Goal: Communication & Community: Answer question/provide support

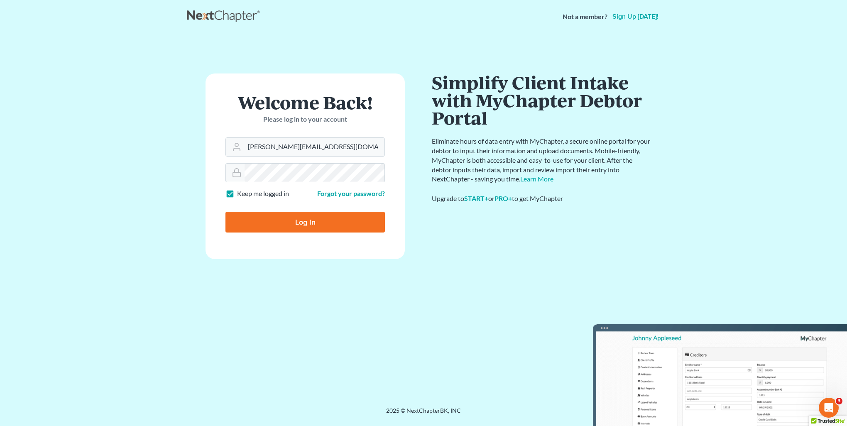
click at [300, 223] on input "Log In" at bounding box center [304, 222] width 159 height 21
type input "Thinking..."
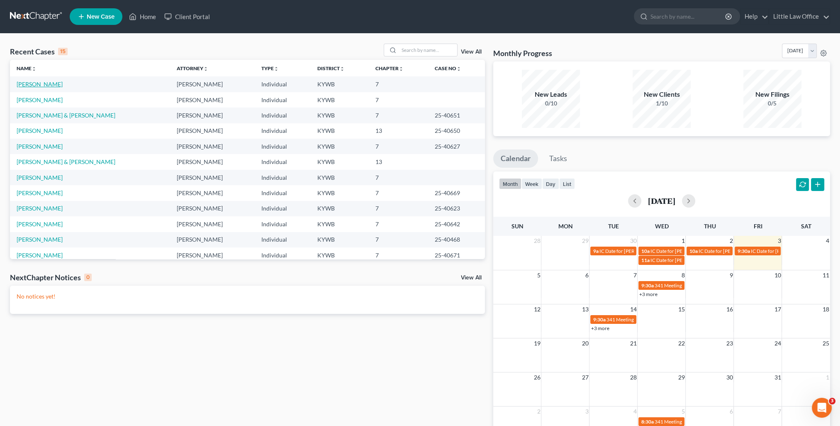
click at [45, 83] on link "[PERSON_NAME]" at bounding box center [40, 84] width 46 height 7
select select "0"
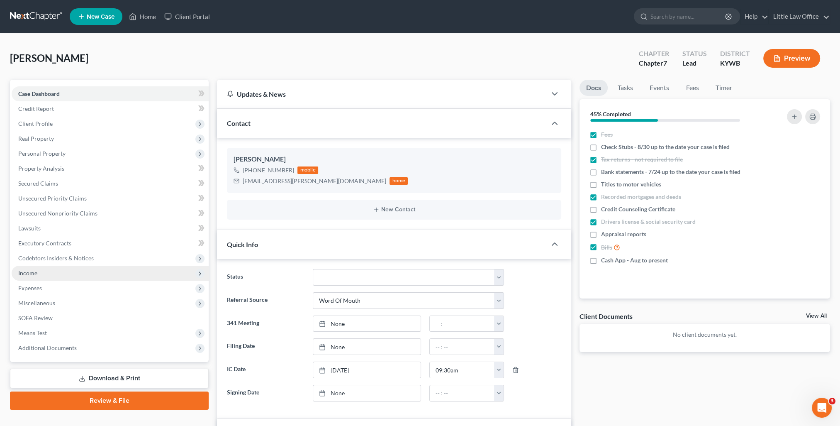
scroll to position [110, 0]
click at [65, 276] on span "Income" at bounding box center [110, 273] width 197 height 15
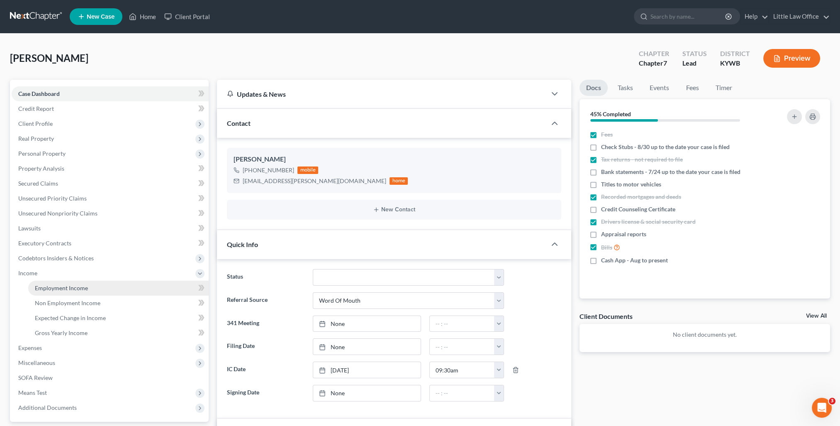
click at [82, 281] on link "Employment Income" at bounding box center [118, 288] width 181 height 15
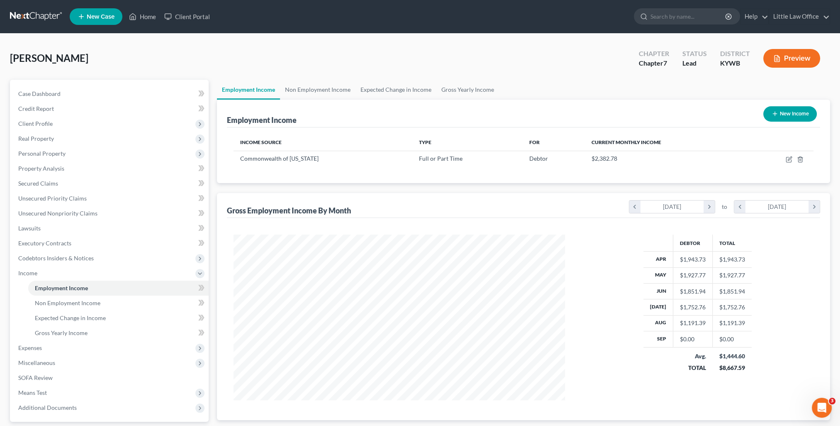
scroll to position [166, 348]
click at [333, 89] on link "Non Employment Income" at bounding box center [318, 90] width 76 height 20
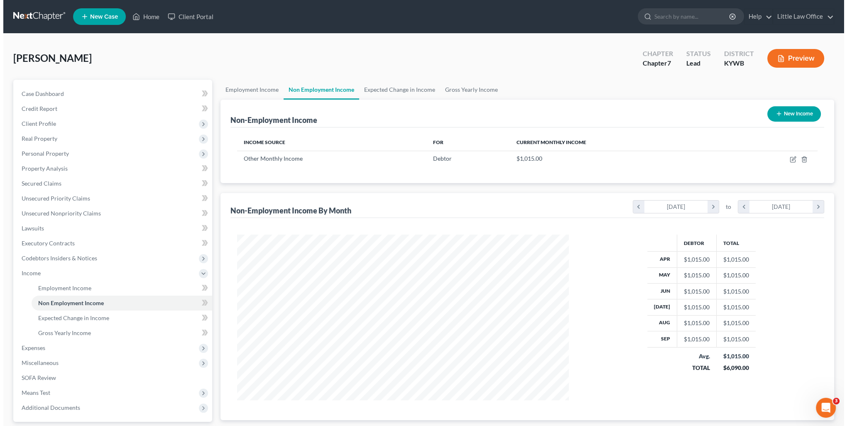
scroll to position [166, 348]
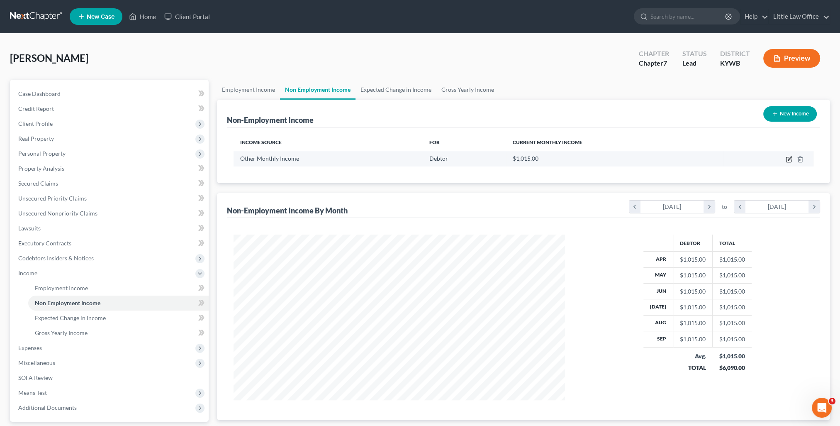
click at [789, 159] on icon "button" at bounding box center [789, 159] width 7 height 7
select select "13"
select select "0"
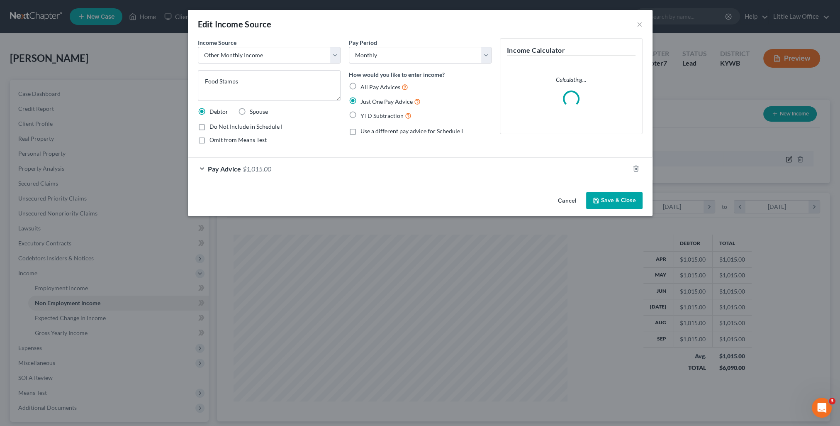
scroll to position [166, 350]
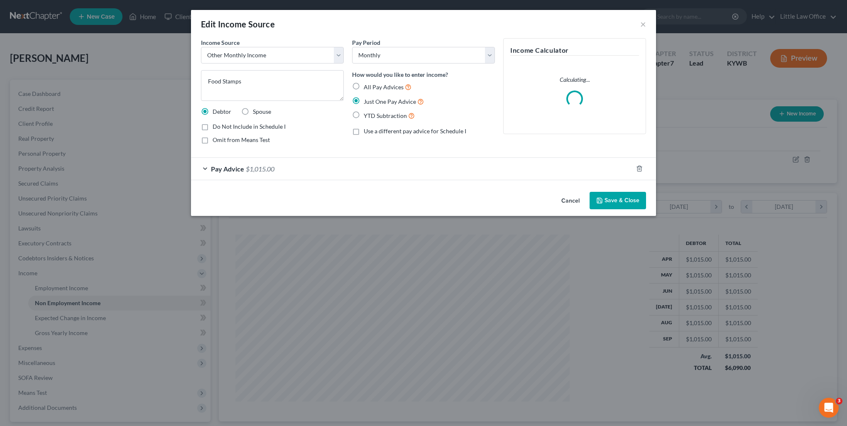
click at [602, 201] on icon "button" at bounding box center [599, 200] width 7 height 7
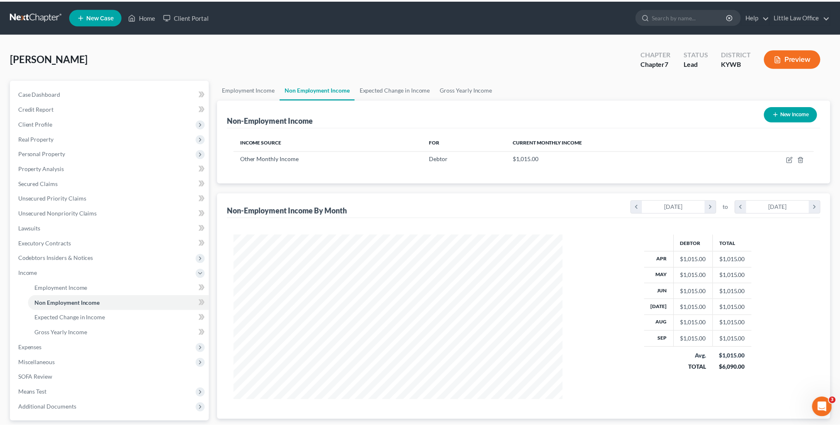
scroll to position [414873, 414691]
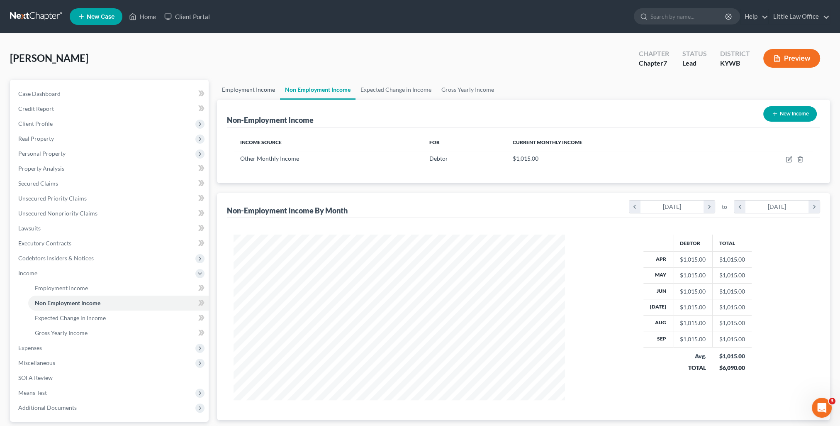
click at [249, 94] on link "Employment Income" at bounding box center [248, 90] width 63 height 20
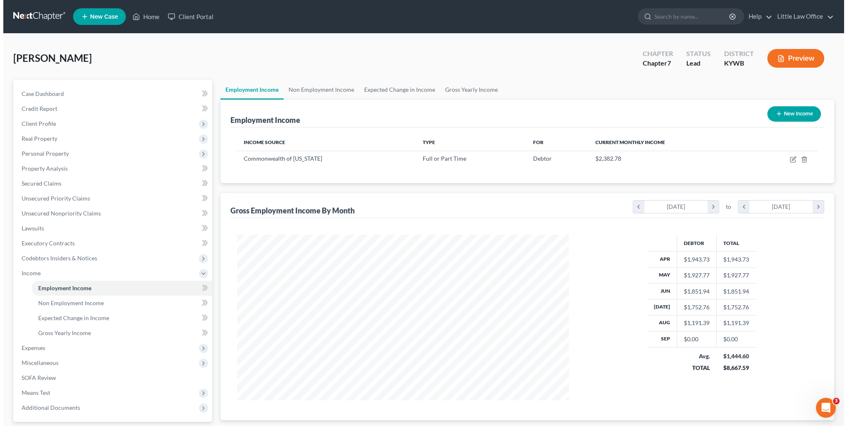
scroll to position [166, 348]
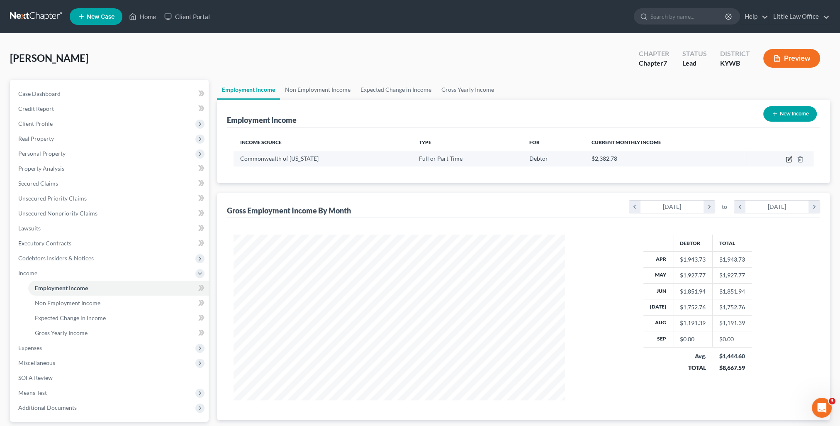
click at [786, 161] on icon "button" at bounding box center [788, 159] width 5 height 5
select select "0"
select select "18"
select select "1"
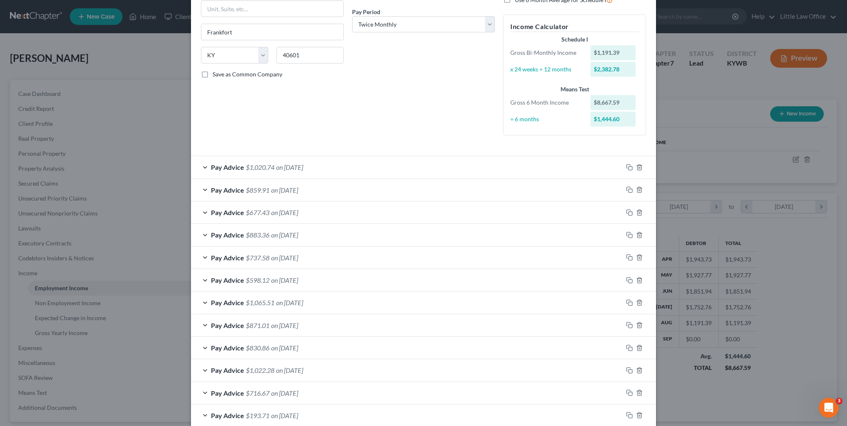
scroll to position [166, 0]
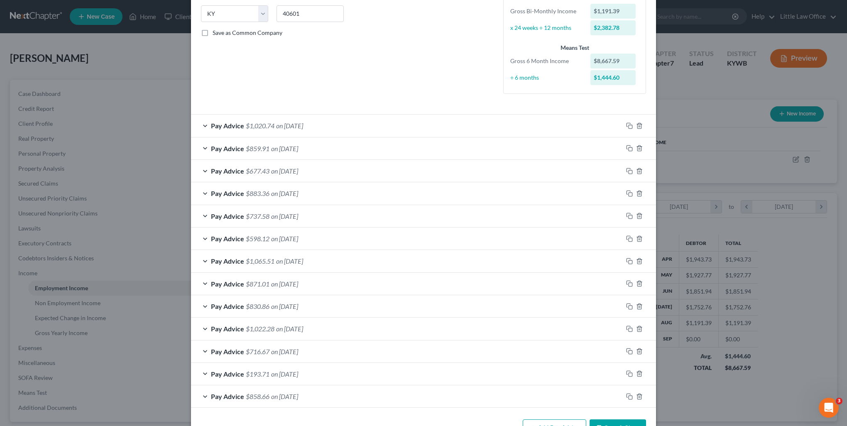
click at [286, 149] on span "on [DATE]" at bounding box center [284, 148] width 27 height 8
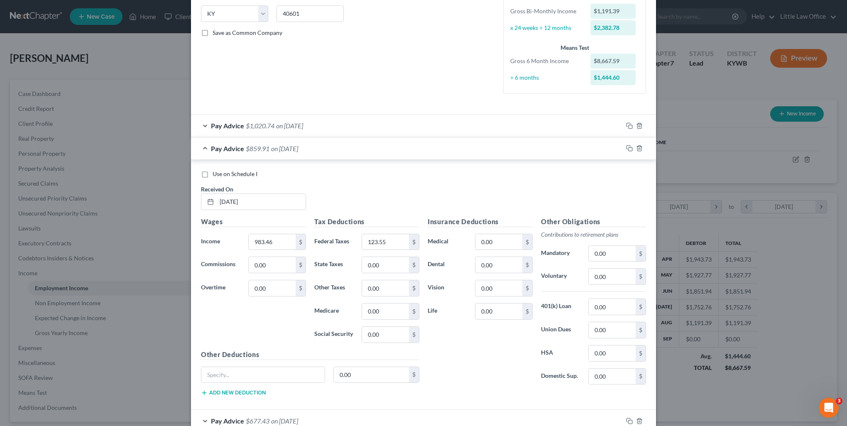
click at [251, 171] on span "Use on Schedule I" at bounding box center [234, 173] width 45 height 7
click at [221, 171] on input "Use on Schedule I" at bounding box center [218, 172] width 5 height 5
checkbox input "true"
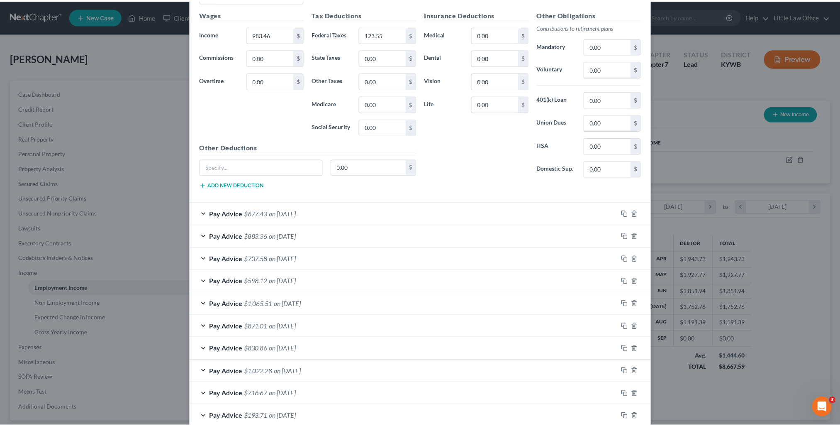
scroll to position [440, 0]
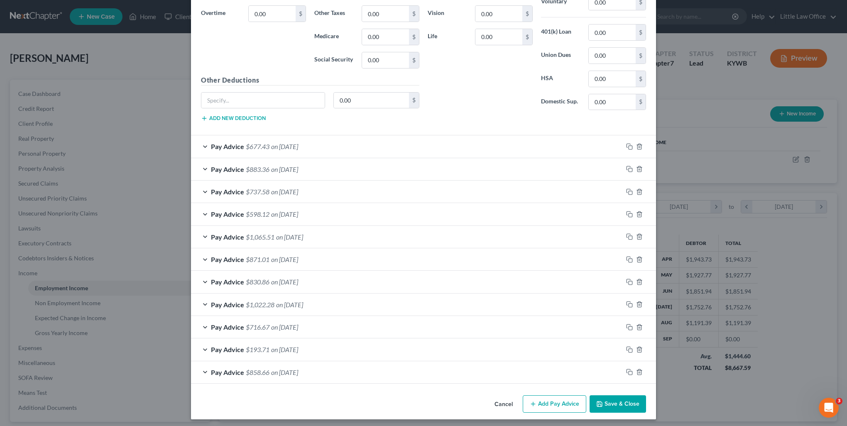
click at [626, 405] on button "Save & Close" at bounding box center [617, 403] width 56 height 17
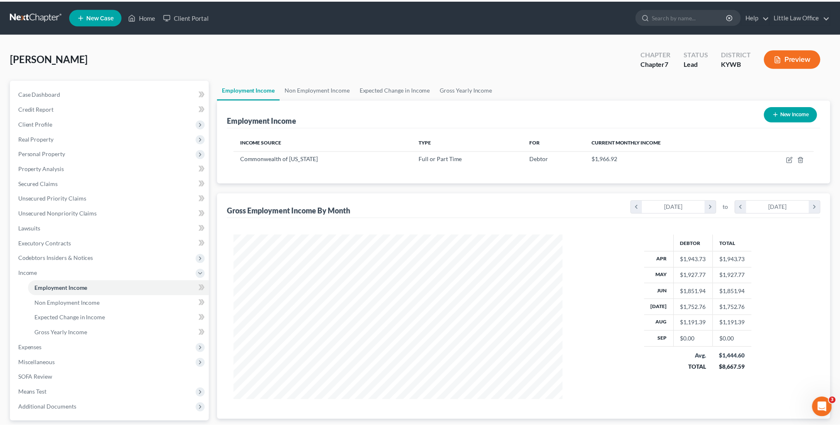
scroll to position [414873, 414691]
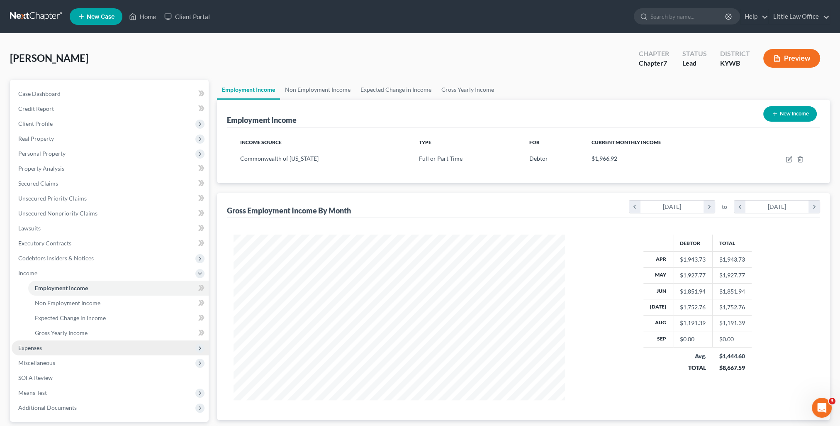
click at [42, 348] on span "Expenses" at bounding box center [30, 347] width 24 height 7
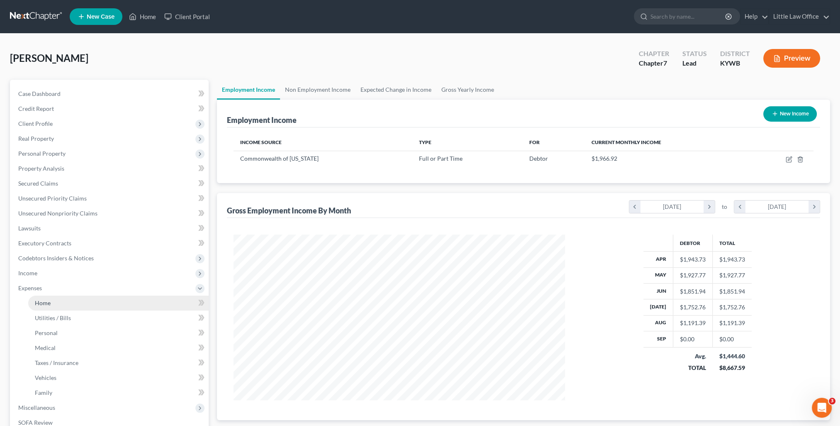
click at [53, 305] on link "Home" at bounding box center [118, 303] width 181 height 15
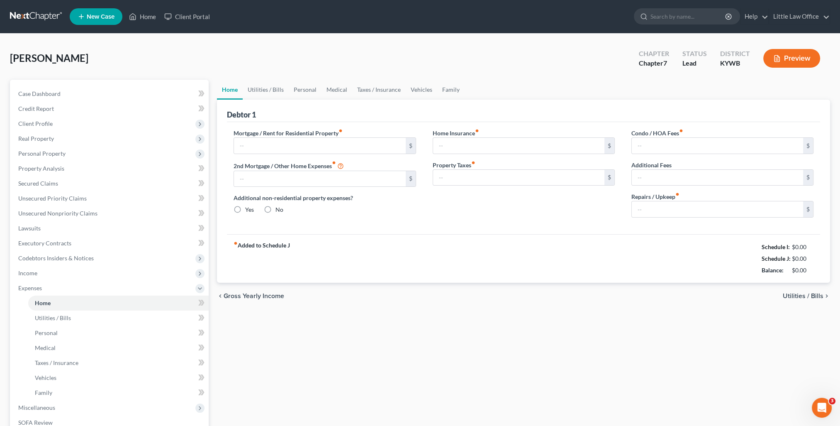
type input "0.00"
radio input "true"
type input "0.00"
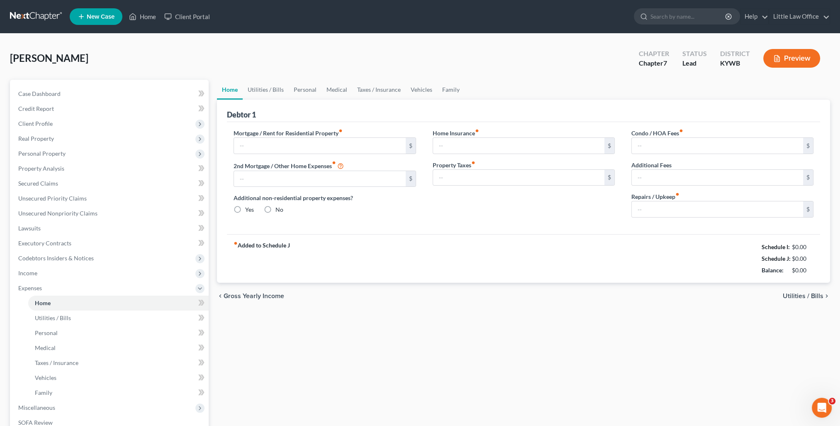
type input "0.00"
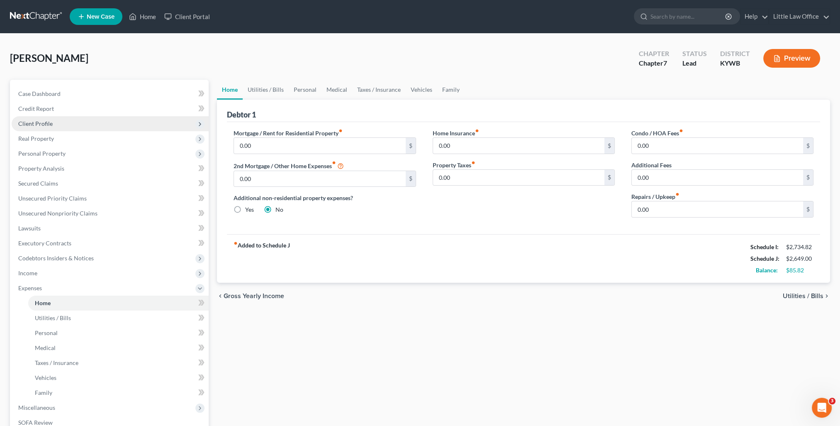
click at [49, 121] on span "Client Profile" at bounding box center [35, 123] width 34 height 7
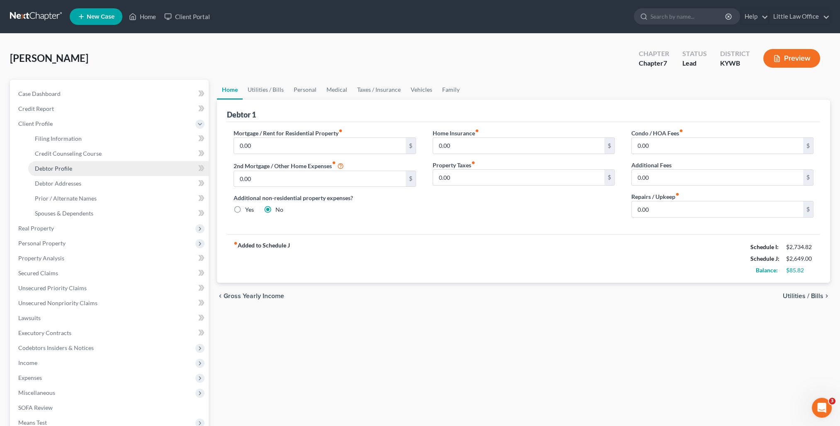
click at [55, 166] on span "Debtor Profile" at bounding box center [53, 168] width 37 height 7
select select "0"
select select "3"
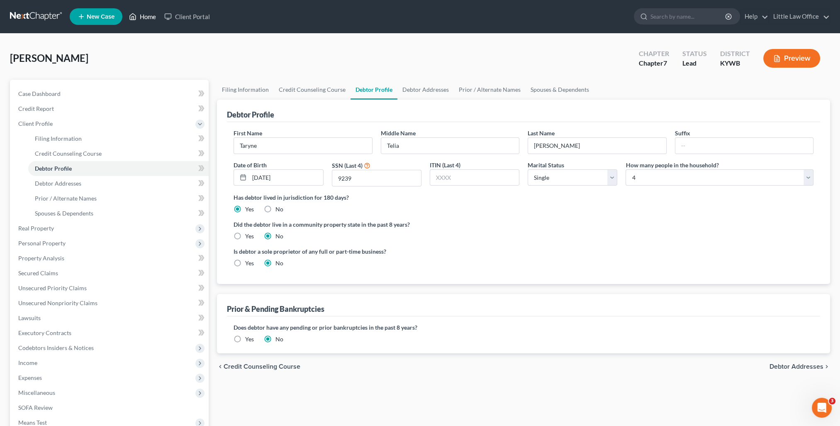
click at [138, 17] on link "Home" at bounding box center [142, 16] width 35 height 15
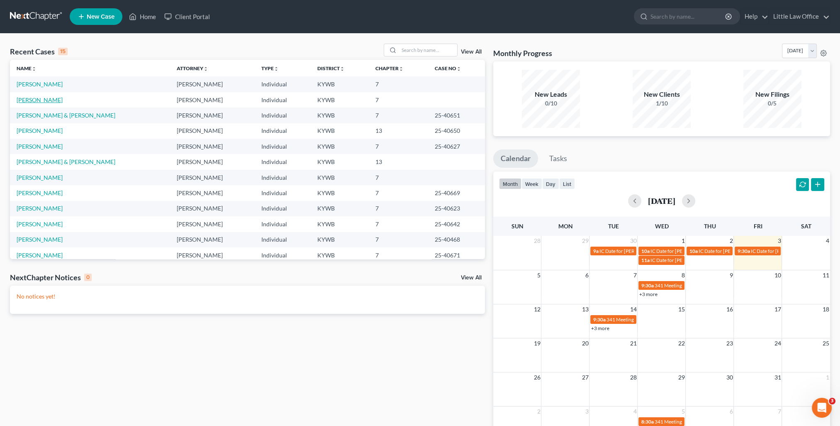
click at [50, 102] on link "[PERSON_NAME]" at bounding box center [40, 99] width 46 height 7
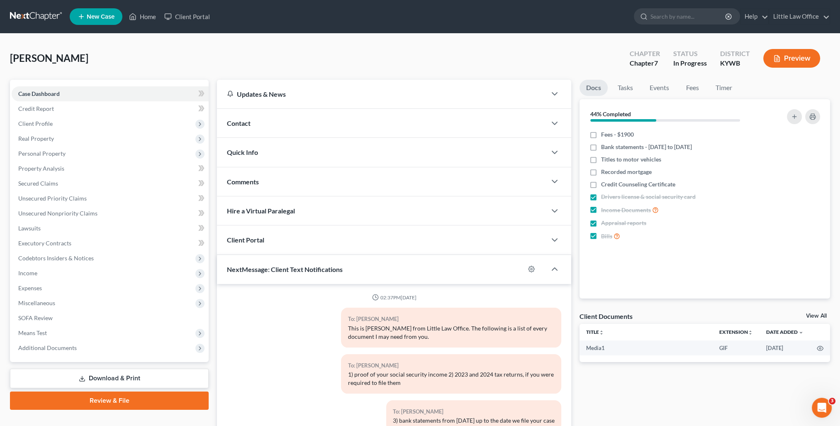
click at [233, 120] on span "Contact" at bounding box center [239, 123] width 24 height 8
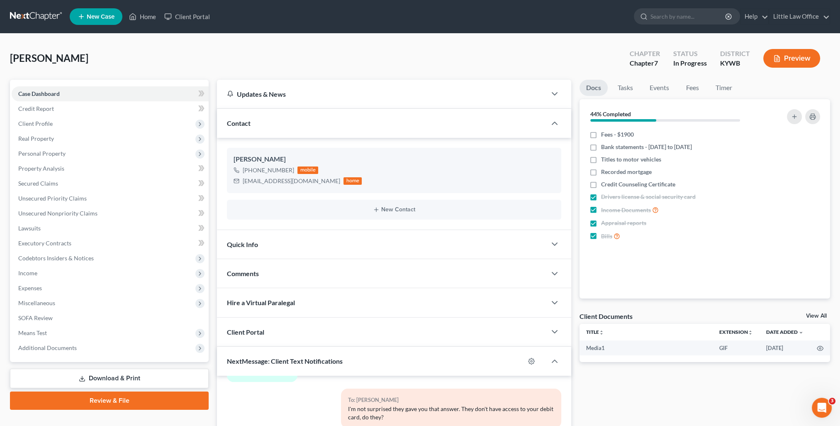
click at [154, 24] on ul "New Case Home Client Portal - No Result - See all results Or Press Enter... Hel…" at bounding box center [450, 17] width 761 height 22
click at [152, 20] on link "Home" at bounding box center [142, 16] width 35 height 15
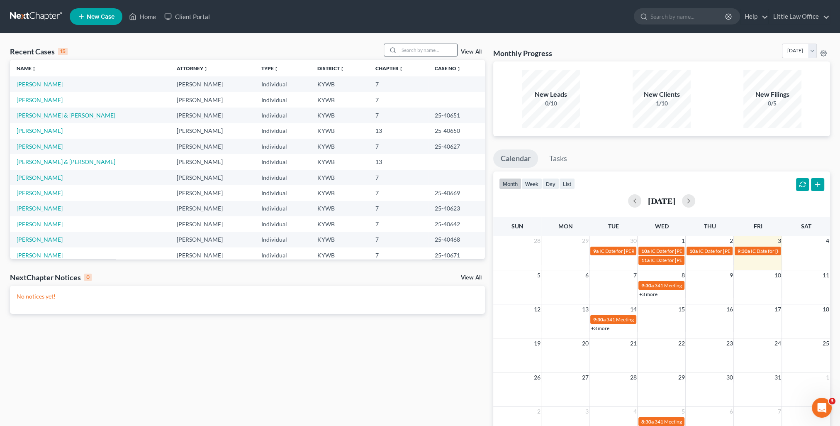
click at [439, 54] on input "search" at bounding box center [428, 50] width 58 height 12
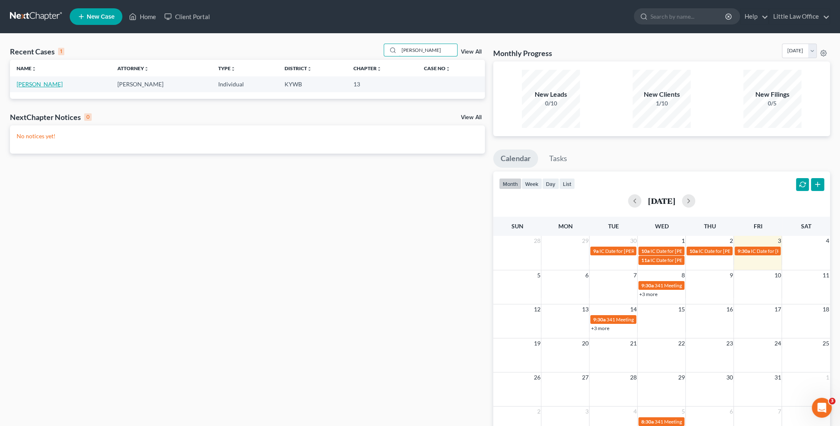
type input "[PERSON_NAME]"
click at [23, 84] on link "[PERSON_NAME]" at bounding box center [40, 84] width 46 height 7
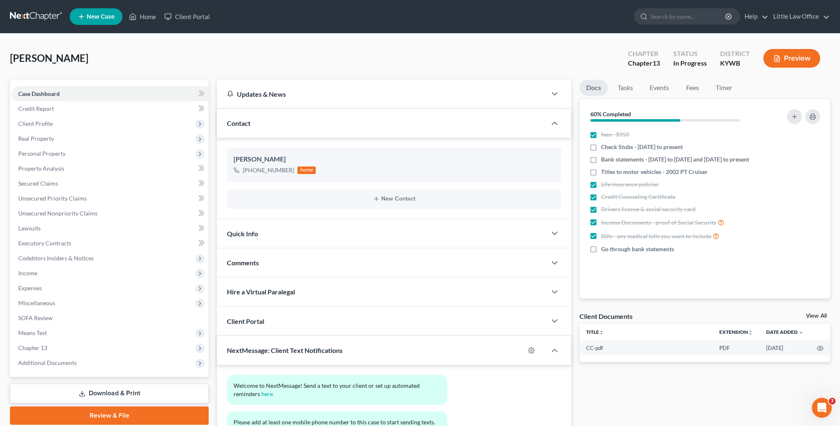
click at [282, 134] on div "Contact" at bounding box center [382, 123] width 330 height 29
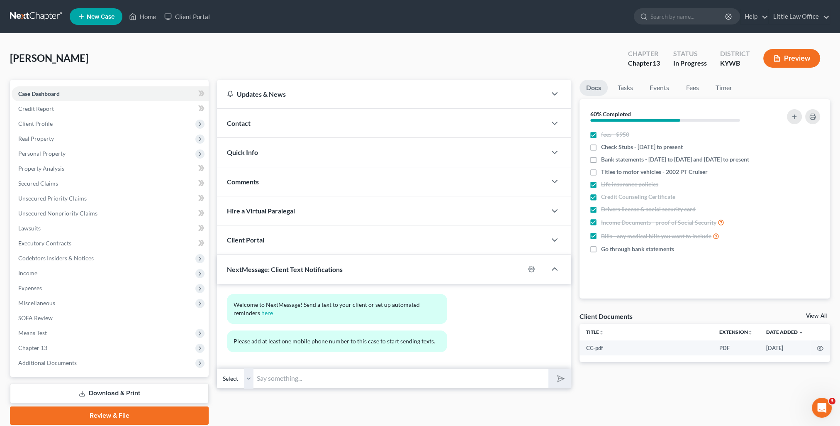
click at [318, 269] on span "NextMessage: Client Text Notifications" at bounding box center [285, 269] width 116 height 8
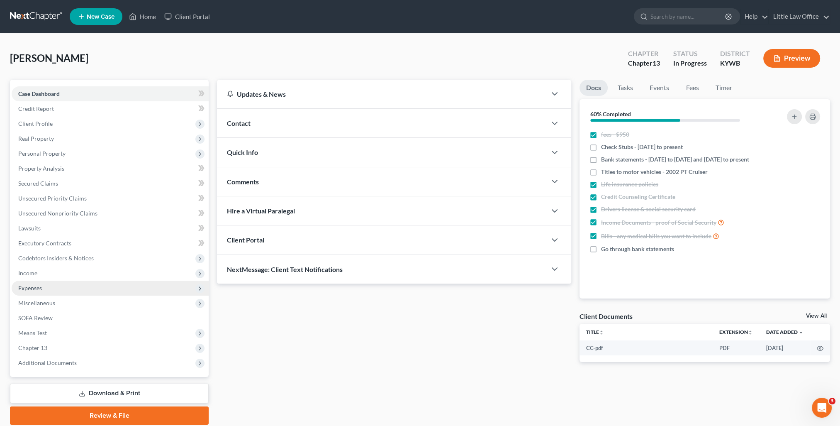
click at [39, 288] on span "Expenses" at bounding box center [30, 287] width 24 height 7
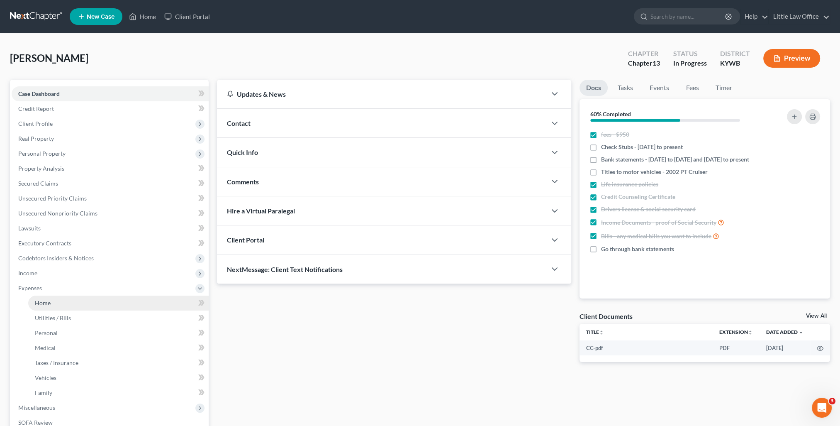
click at [68, 305] on link "Home" at bounding box center [118, 303] width 181 height 15
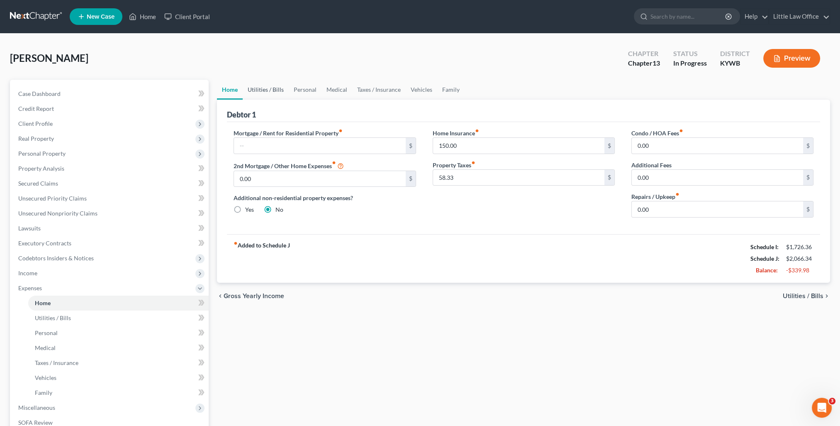
click at [274, 87] on link "Utilities / Bills" at bounding box center [266, 90] width 46 height 20
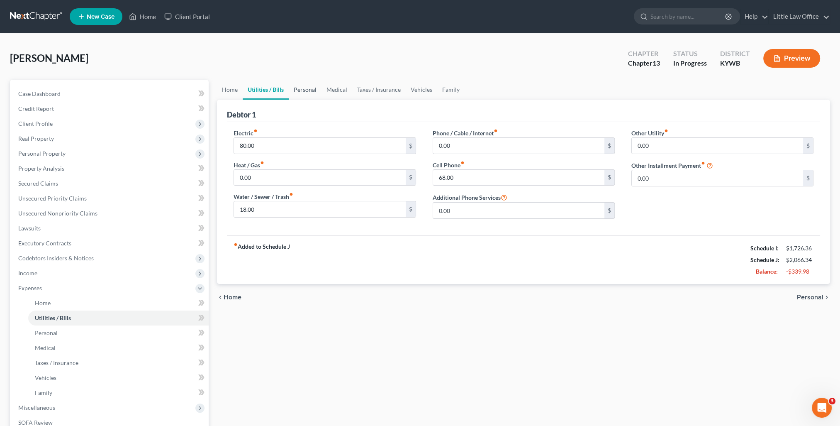
click at [308, 89] on link "Personal" at bounding box center [305, 90] width 33 height 20
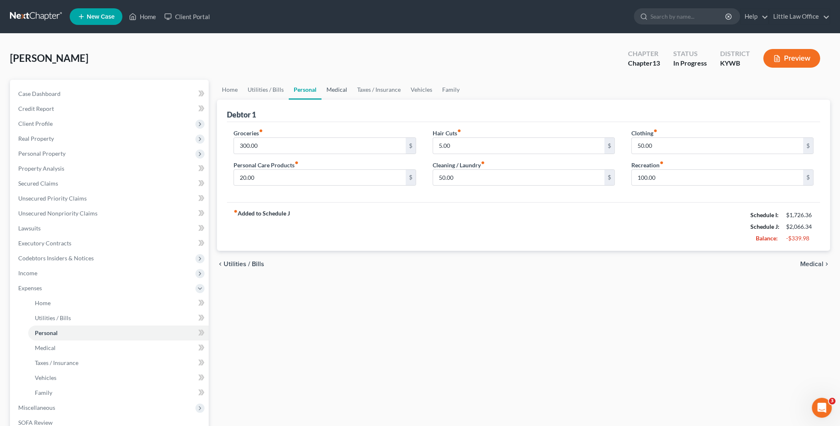
click at [336, 90] on link "Medical" at bounding box center [337, 90] width 31 height 20
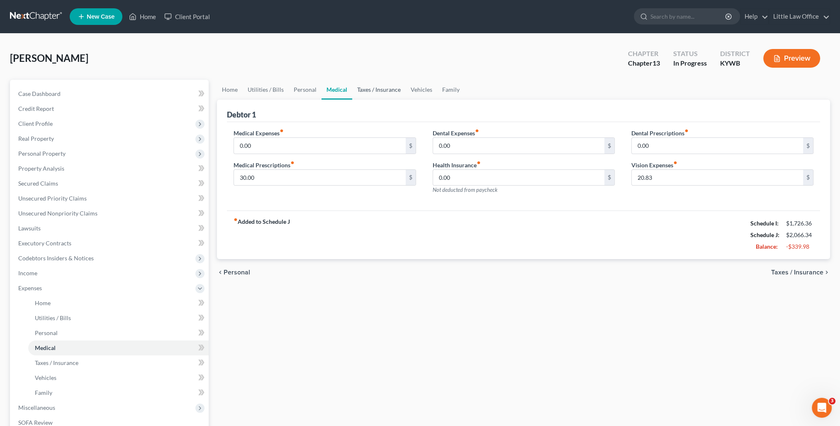
click at [364, 90] on link "Taxes / Insurance" at bounding box center [379, 90] width 54 height 20
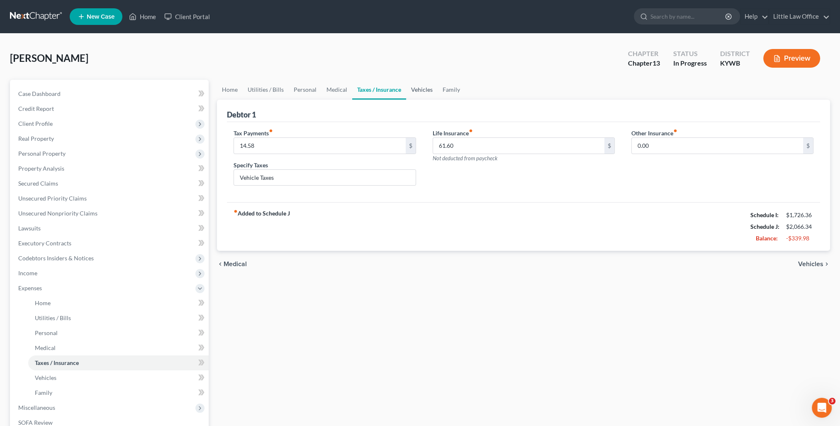
click at [419, 97] on link "Vehicles" at bounding box center [422, 90] width 32 height 20
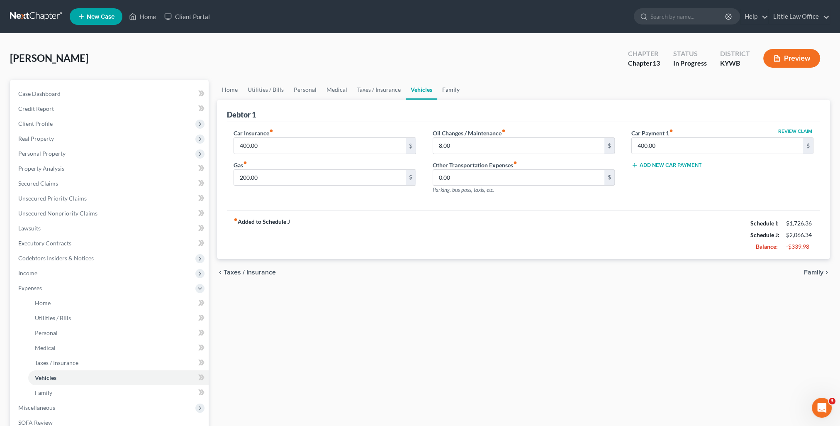
click at [449, 95] on link "Family" at bounding box center [450, 90] width 27 height 20
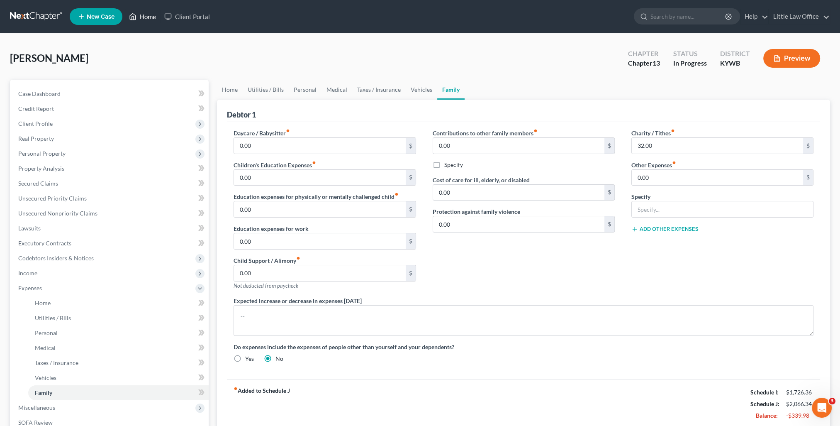
click at [149, 26] on ul "New Case Home Client Portal - No Result - See all results Or Press Enter... Hel…" at bounding box center [450, 17] width 761 height 22
click at [147, 23] on link "Home" at bounding box center [142, 16] width 35 height 15
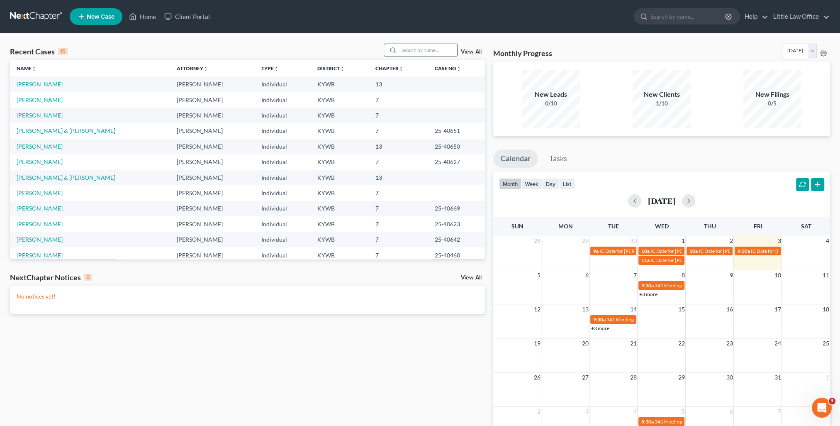
click at [435, 53] on input "search" at bounding box center [428, 50] width 58 height 12
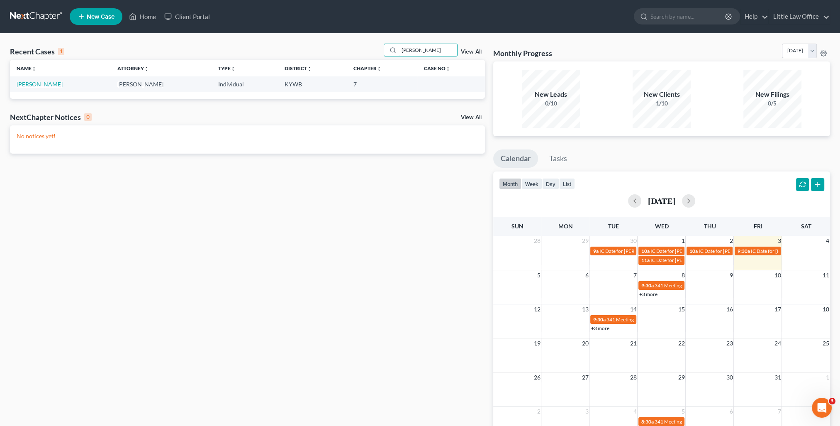
type input "[PERSON_NAME]"
click at [30, 87] on link "[PERSON_NAME]" at bounding box center [40, 84] width 46 height 7
select select "0"
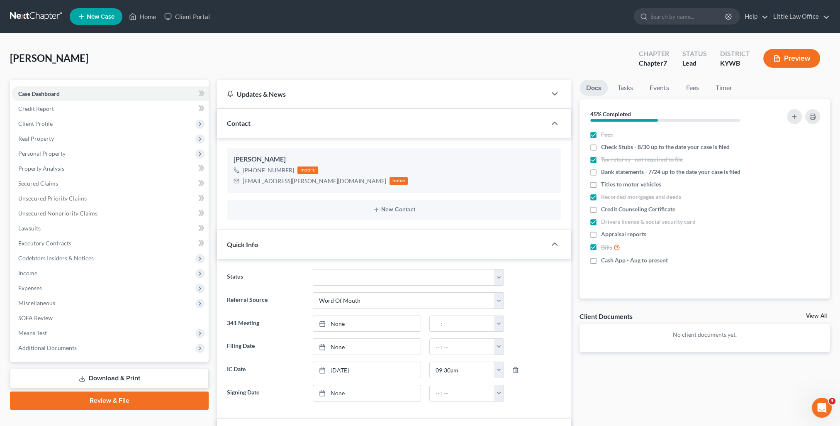
scroll to position [110, 0]
click at [73, 275] on span "Income" at bounding box center [110, 273] width 197 height 15
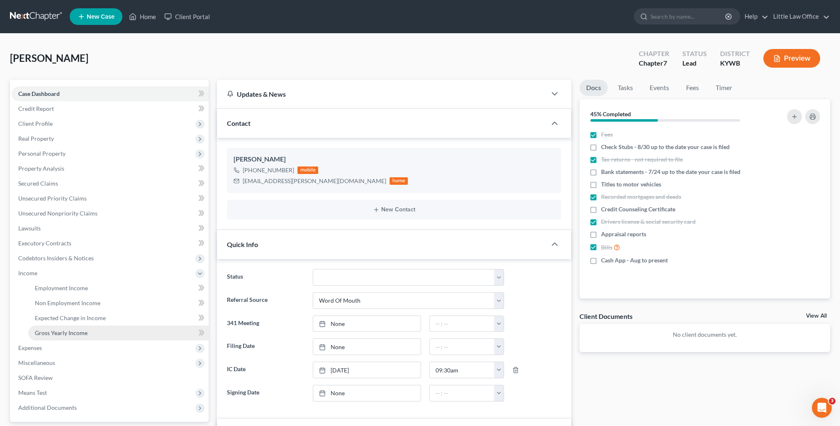
click at [83, 327] on link "Gross Yearly Income" at bounding box center [118, 332] width 181 height 15
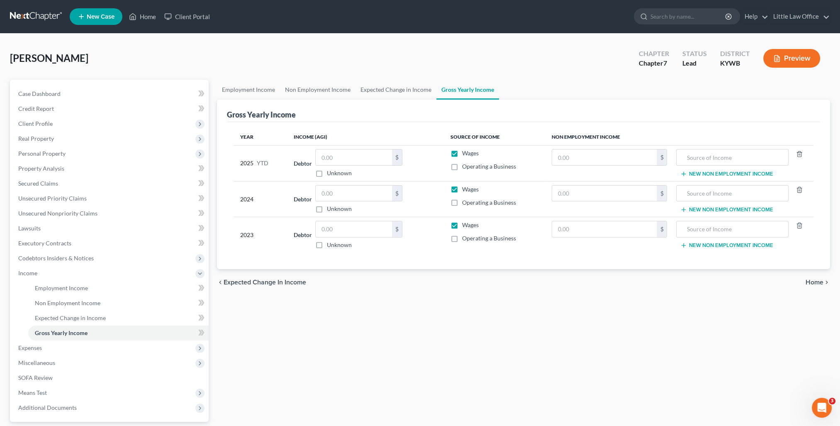
click at [467, 188] on span "Wages" at bounding box center [470, 189] width 17 height 7
click at [467, 188] on input "Wages" at bounding box center [467, 187] width 5 height 5
checkbox input "false"
click at [464, 226] on span "Wages" at bounding box center [470, 224] width 17 height 7
click at [465, 226] on input "Wages" at bounding box center [467, 223] width 5 height 5
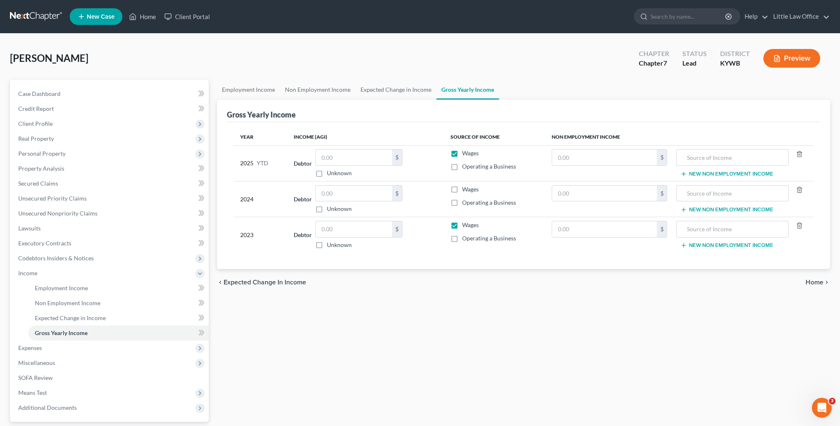
checkbox input "false"
click at [399, 92] on link "Expected Change in Income" at bounding box center [396, 90] width 81 height 20
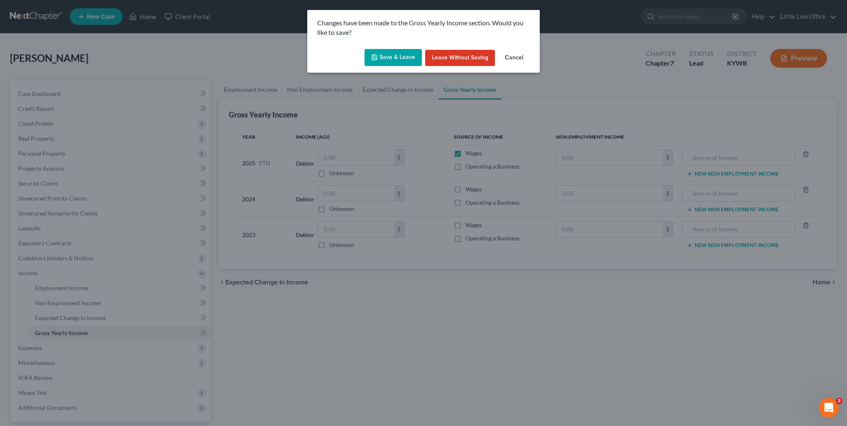
click at [393, 56] on button "Save & Leave" at bounding box center [392, 57] width 57 height 17
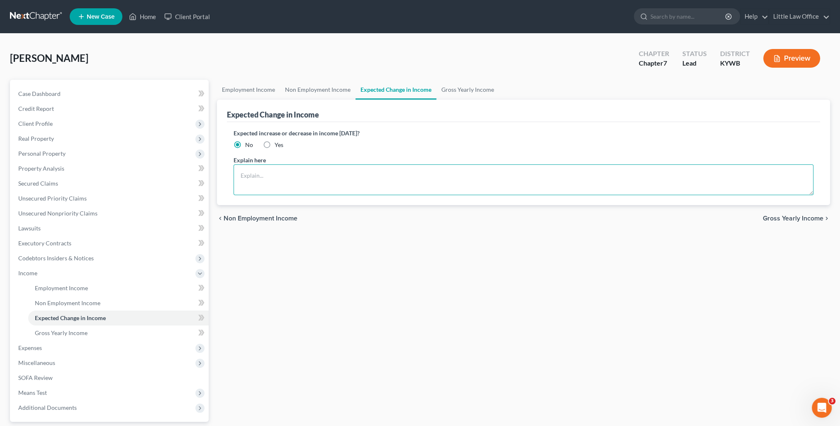
click at [350, 164] on textarea at bounding box center [524, 179] width 580 height 31
type textarea "The Debtor did not work in [DATE] or 2024 due to health reasons. She had no inc…"
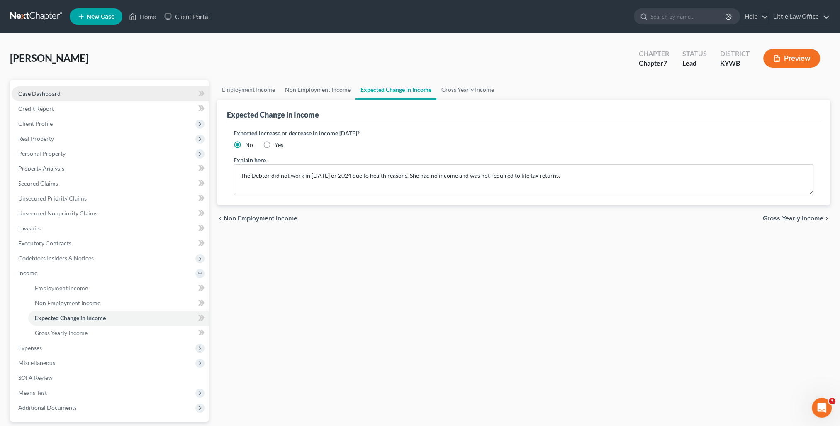
click at [42, 93] on span "Case Dashboard" at bounding box center [39, 93] width 42 height 7
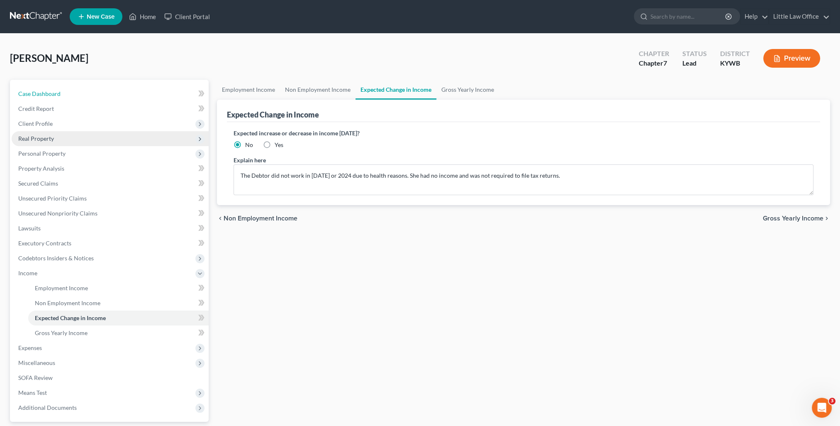
select select "10"
select select "0"
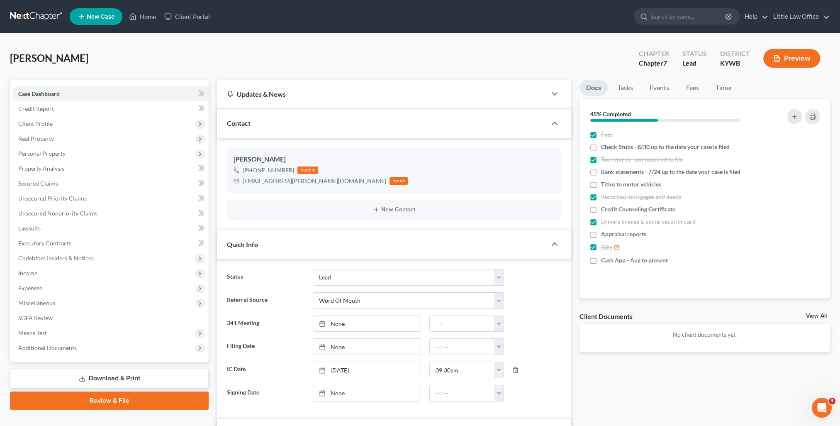
scroll to position [110, 0]
click at [322, 132] on div "Contact" at bounding box center [382, 123] width 330 height 29
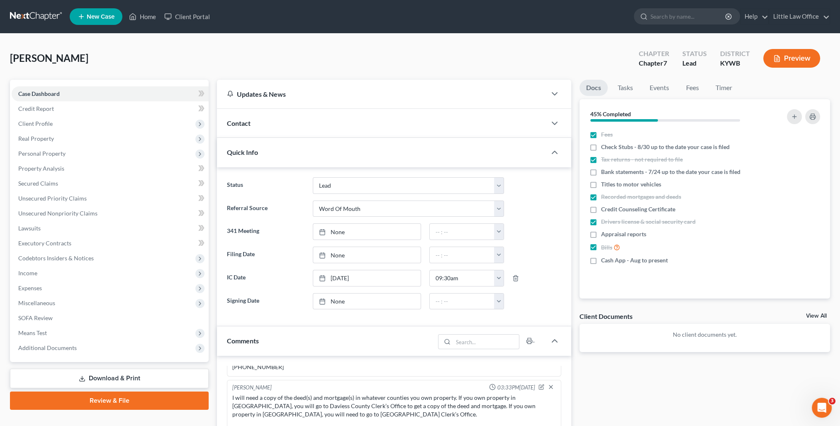
click at [320, 156] on div "Quick Info" at bounding box center [382, 152] width 330 height 29
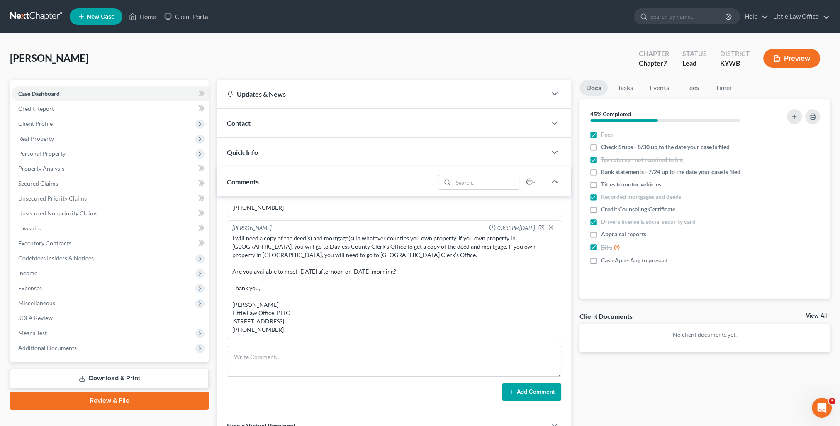
click at [315, 183] on div "Comments" at bounding box center [326, 181] width 218 height 29
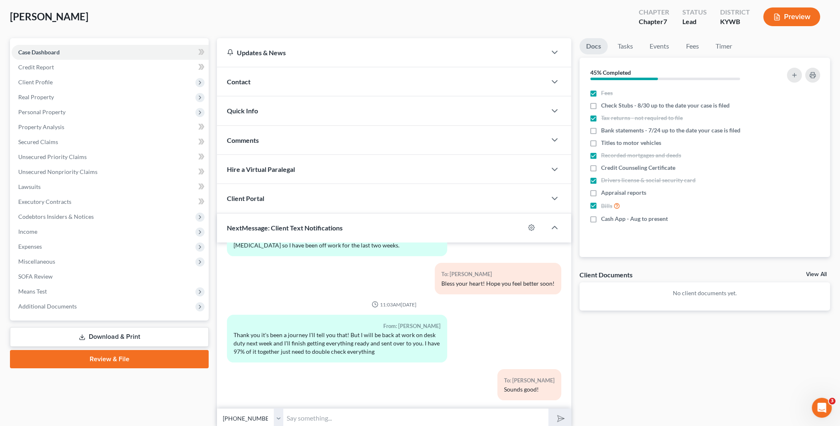
scroll to position [74, 0]
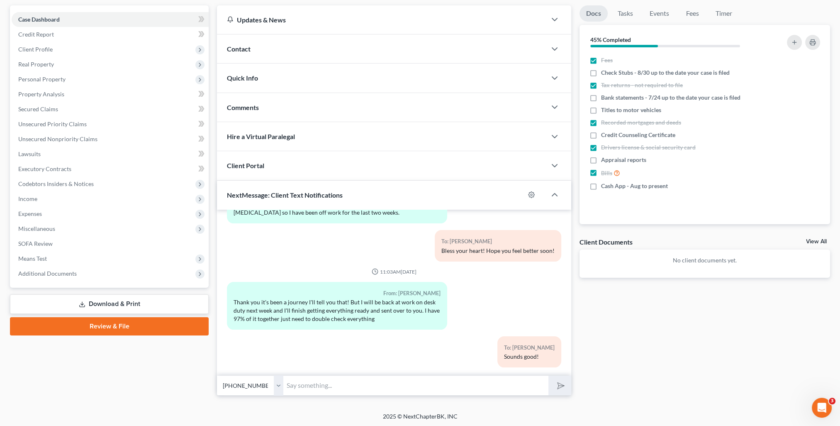
click at [314, 392] on input "text" at bounding box center [415, 385] width 265 height 20
type input "These are the updated documents I will need from you:"
click at [549, 376] on button "submit" at bounding box center [560, 386] width 23 height 20
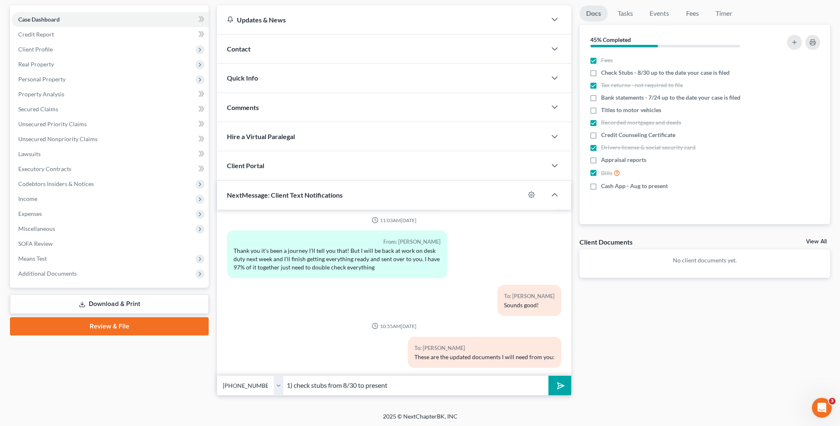
type input "1) check stubs from 8/30 to present"
click at [549, 376] on button "submit" at bounding box center [560, 386] width 23 height 20
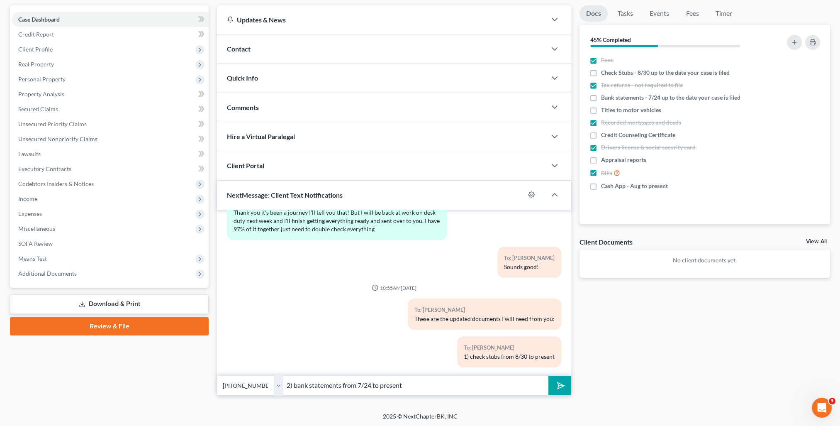
type input "2) bank statements from 7/24 to present"
click at [549, 376] on button "submit" at bounding box center [560, 386] width 23 height 20
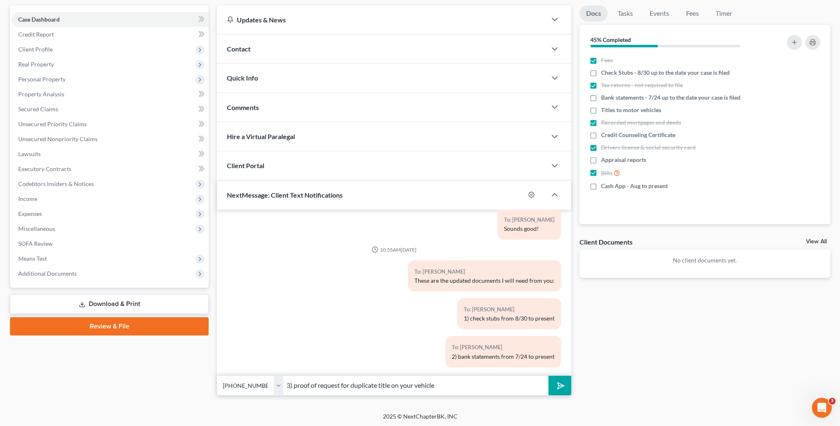
type input "3) proof of request for duplicate title on your vehicle"
click at [549, 376] on button "submit" at bounding box center [560, 386] width 23 height 20
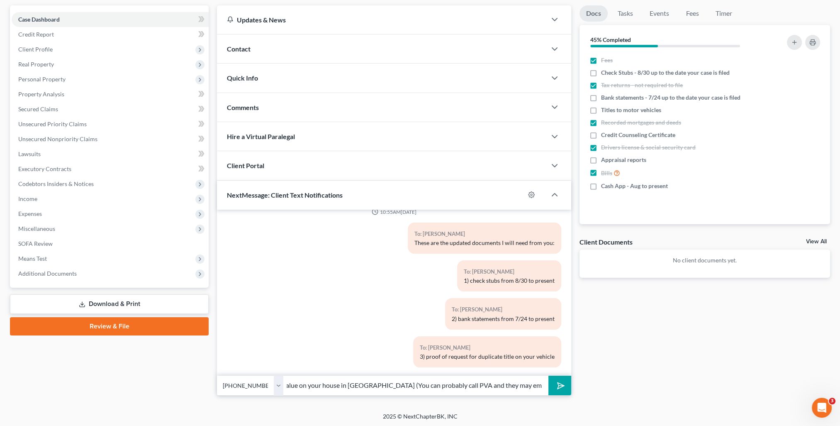
scroll to position [0, 50]
type input "4) property tax value on your house in [GEOGRAPHIC_DATA] (You can probably call…"
click at [549, 376] on button "submit" at bounding box center [560, 386] width 23 height 20
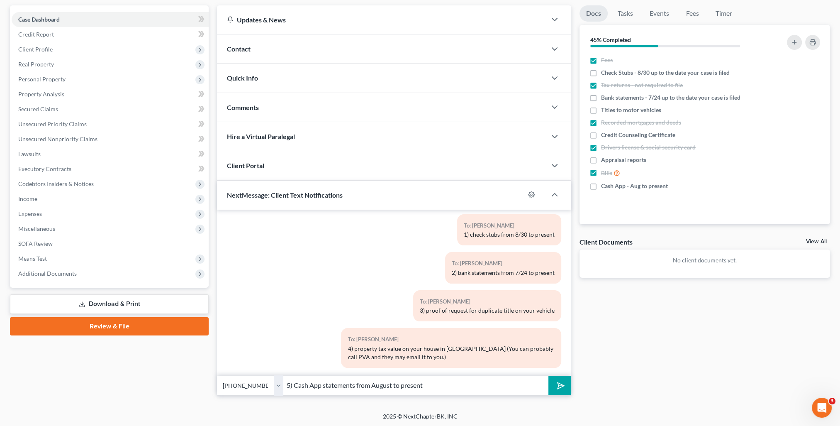
type input "5) Cash App statements from August to present"
click at [549, 376] on button "submit" at bounding box center [560, 386] width 23 height 20
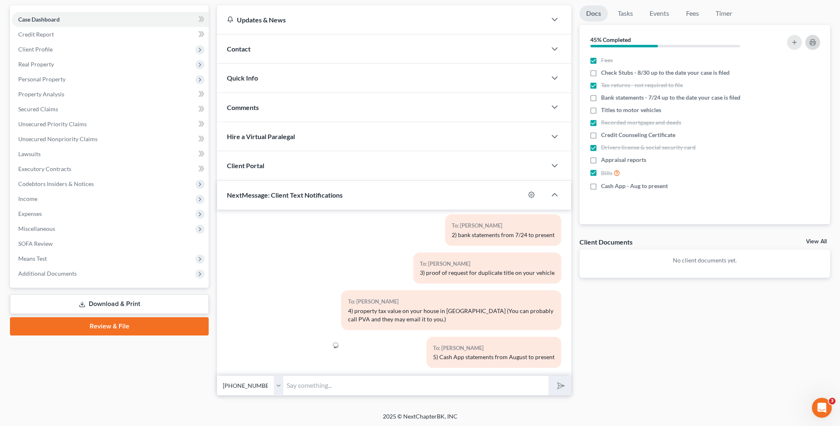
click at [818, 44] on button "button" at bounding box center [813, 42] width 15 height 15
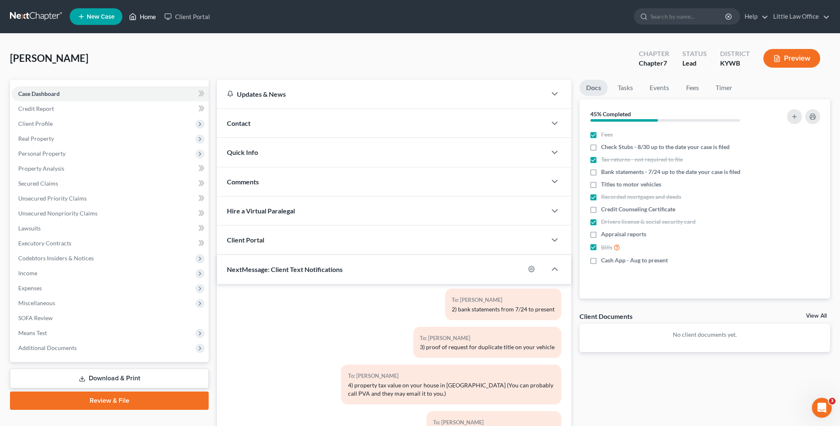
click at [144, 15] on link "Home" at bounding box center [142, 16] width 35 height 15
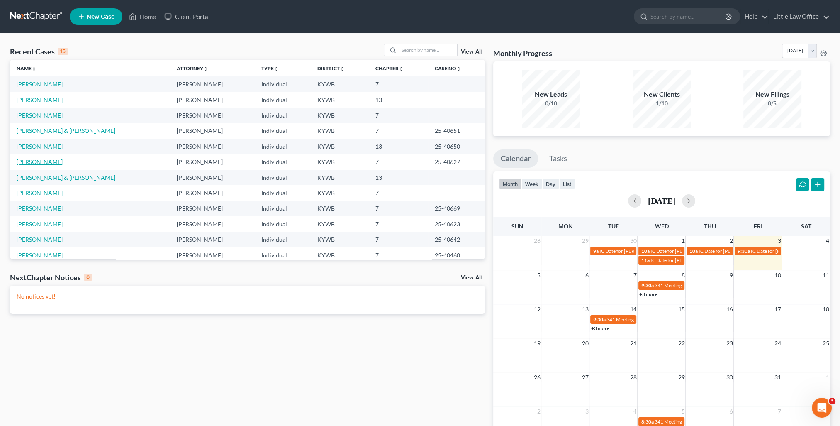
click at [43, 163] on link "[PERSON_NAME]" at bounding box center [40, 161] width 46 height 7
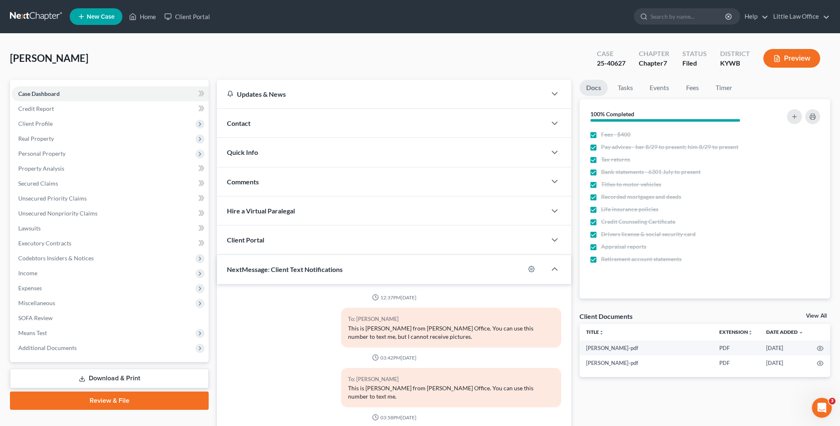
scroll to position [1890, 0]
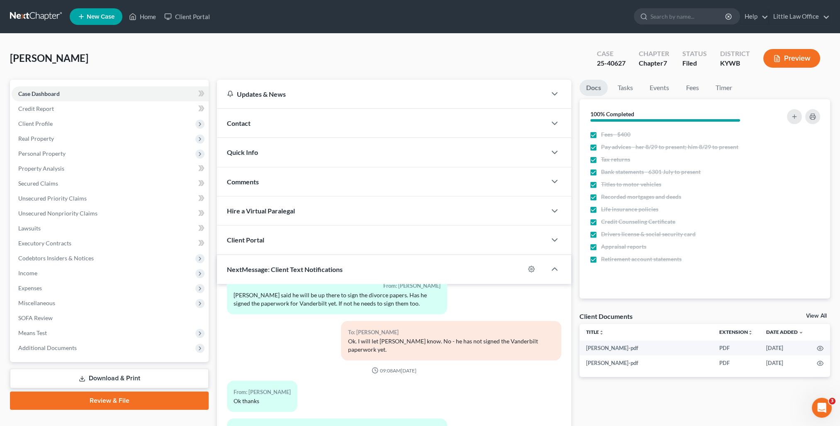
click at [267, 176] on div "Comments" at bounding box center [382, 181] width 330 height 29
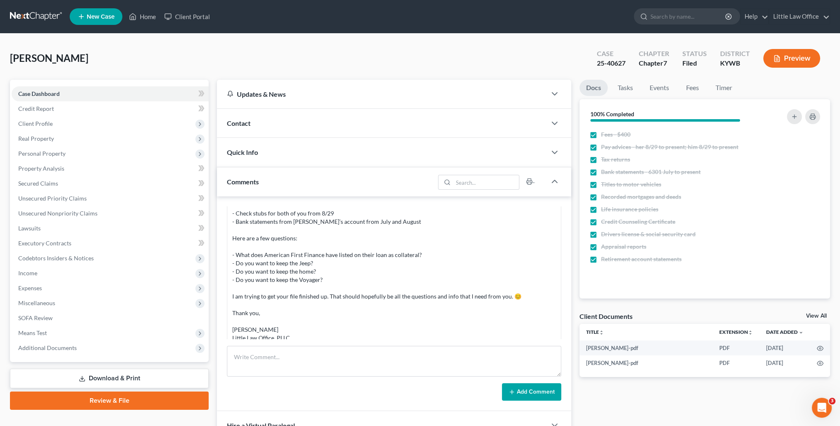
scroll to position [158, 0]
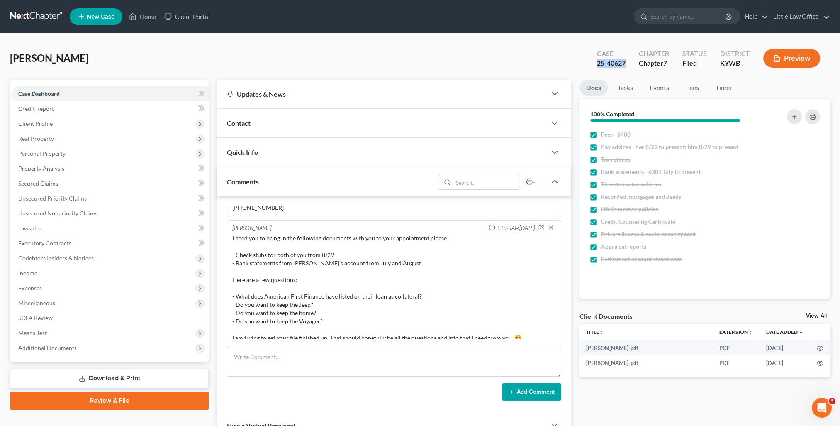
drag, startPoint x: 593, startPoint y: 64, endPoint x: 625, endPoint y: 67, distance: 32.5
click at [625, 67] on div "Case 25-40627 Chapter Chapter 7 Status Filed District [GEOGRAPHIC_DATA] Preview" at bounding box center [708, 58] width 243 height 29
copy div "25-40627"
click at [153, 14] on link "Home" at bounding box center [142, 16] width 35 height 15
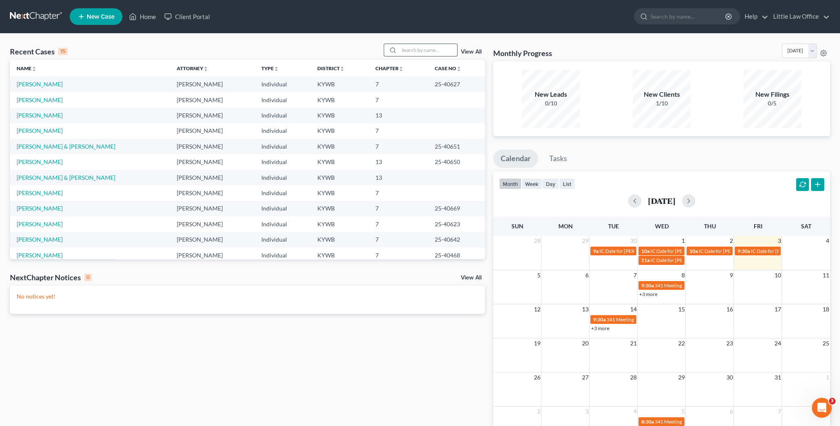
click at [437, 52] on input "search" at bounding box center [428, 50] width 58 height 12
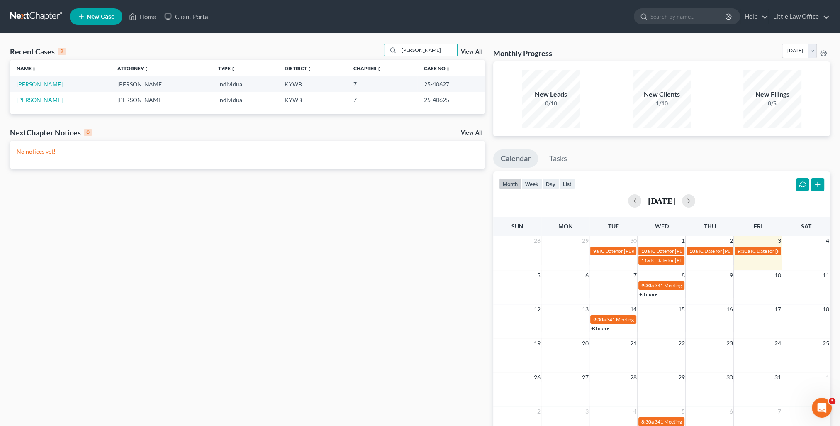
type input "[PERSON_NAME]"
click at [30, 99] on link "[PERSON_NAME]" at bounding box center [40, 99] width 46 height 7
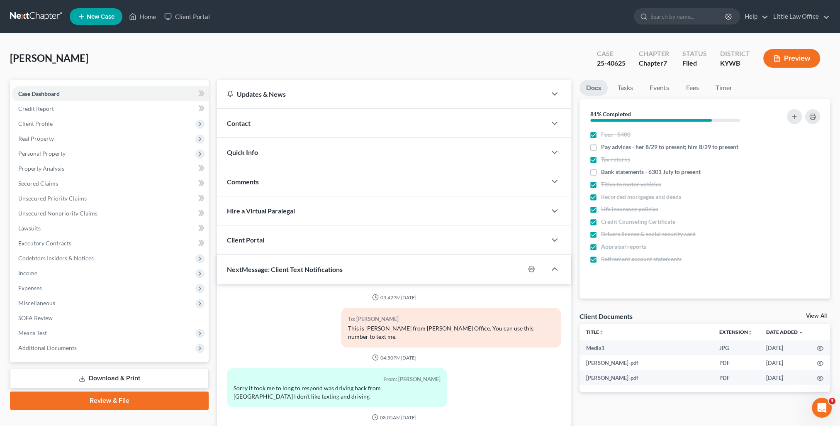
scroll to position [1393, 0]
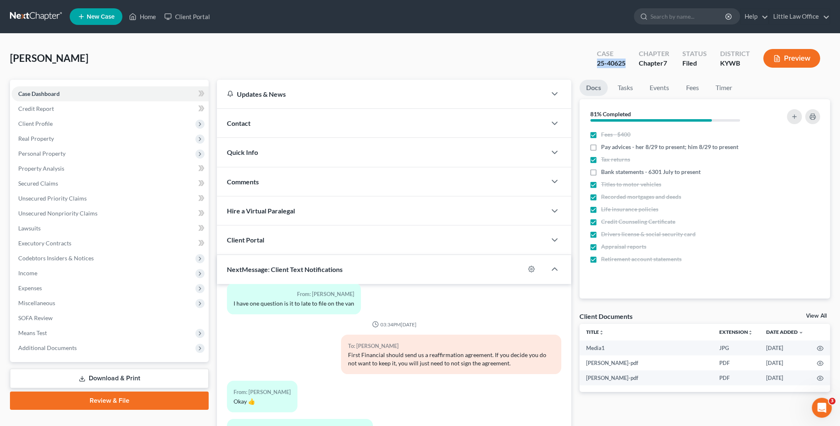
drag, startPoint x: 582, startPoint y: 67, endPoint x: 630, endPoint y: 72, distance: 48.4
click at [630, 72] on div "[PERSON_NAME] Upgraded Case 25-40625 Chapter Chapter 7 Status Filed District [G…" at bounding box center [420, 62] width 821 height 36
copy div "25-40625"
click at [143, 11] on link "Home" at bounding box center [142, 16] width 35 height 15
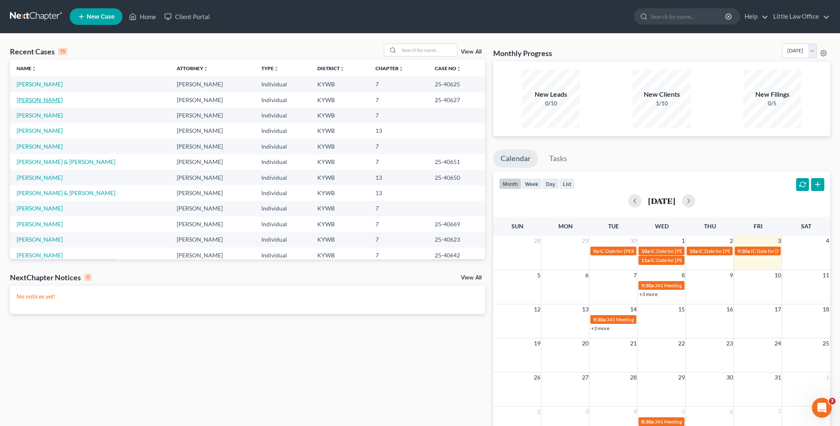
click at [41, 99] on link "[PERSON_NAME]" at bounding box center [40, 99] width 46 height 7
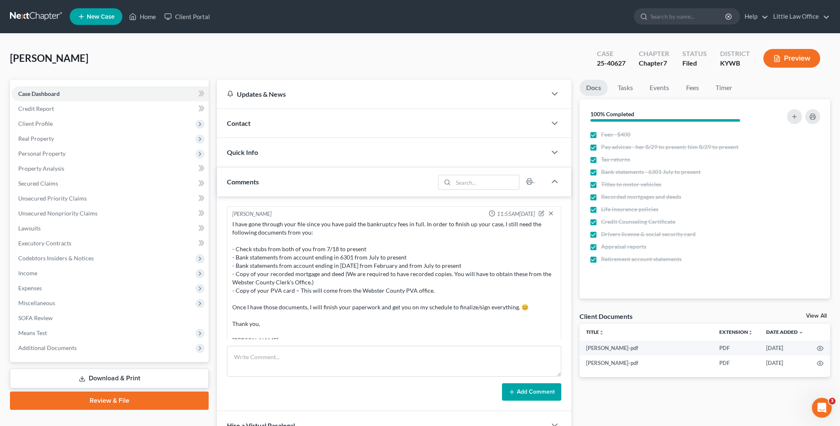
scroll to position [739, 0]
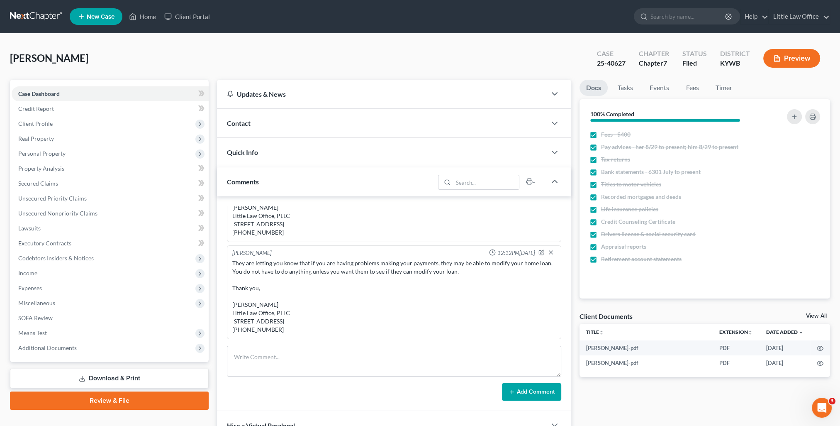
click at [261, 127] on div "Contact" at bounding box center [382, 123] width 330 height 29
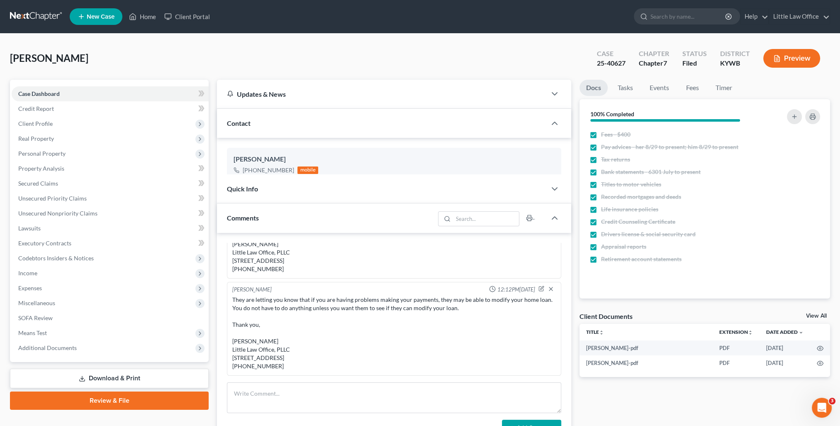
scroll to position [1890, 0]
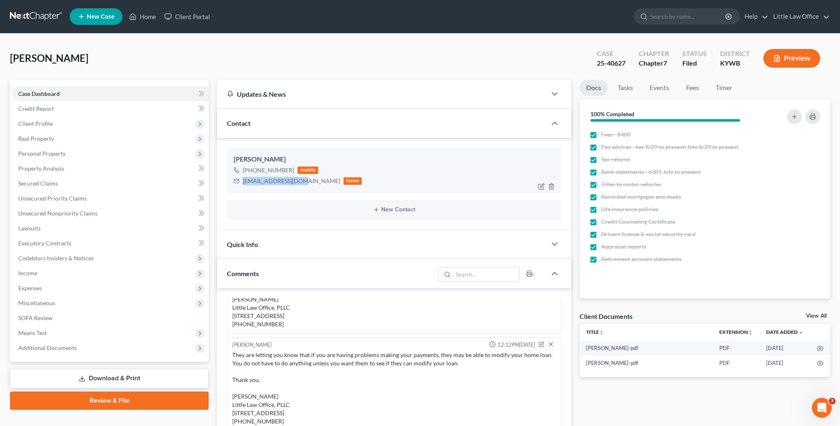
drag, startPoint x: 242, startPoint y: 180, endPoint x: 303, endPoint y: 189, distance: 61.6
click at [303, 189] on div "[PERSON_NAME] [PHONE_NUMBER] mobile [EMAIL_ADDRESS][DOMAIN_NAME] home" at bounding box center [394, 170] width 335 height 45
copy div "[EMAIL_ADDRESS][DOMAIN_NAME]"
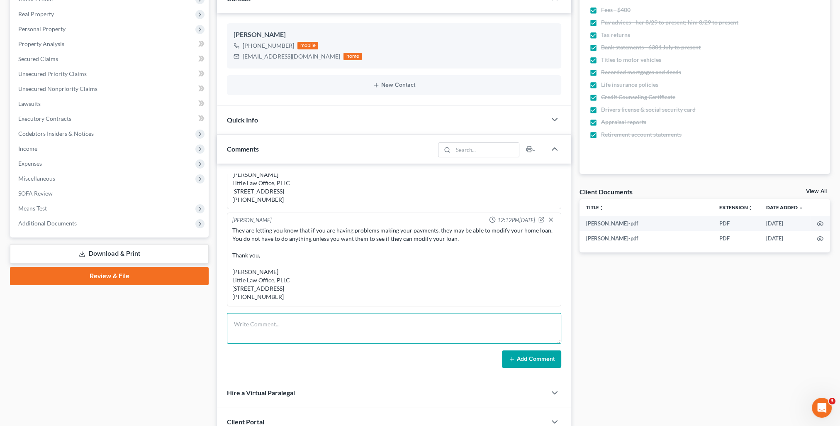
click at [312, 333] on textarea at bounding box center [394, 328] width 335 height 31
paste textarea "[PERSON_NAME], I apologize. I thought I had already sent this information to yo…"
type textarea "[PERSON_NAME], I apologize. I thought I had already sent this information to yo…"
click at [529, 354] on button "Add Comment" at bounding box center [531, 358] width 59 height 17
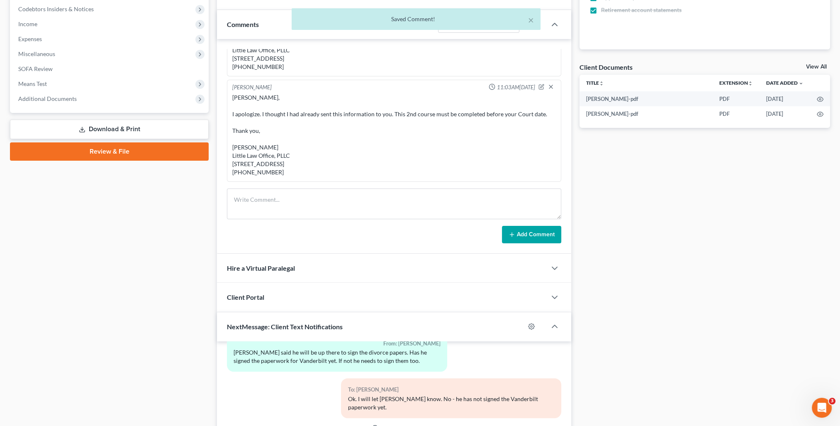
scroll to position [374, 0]
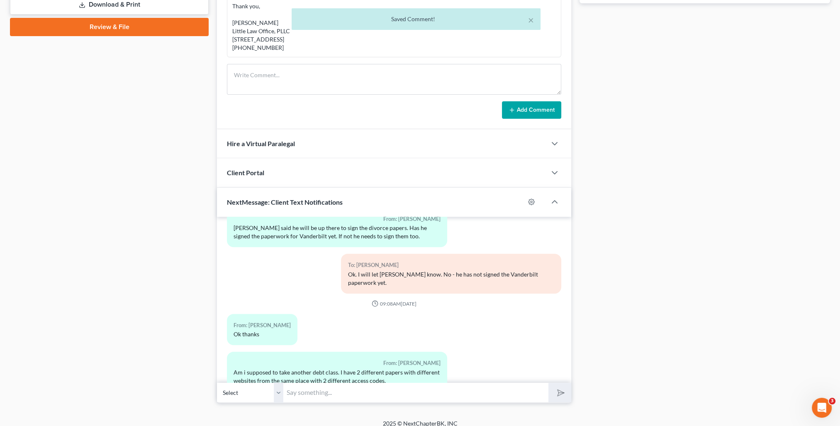
click at [416, 379] on div "12:37PM[DATE] To: [PERSON_NAME] This is [PERSON_NAME] from [PERSON_NAME] Office…" at bounding box center [394, 300] width 354 height 166
click at [415, 391] on input "text" at bounding box center [415, 392] width 265 height 20
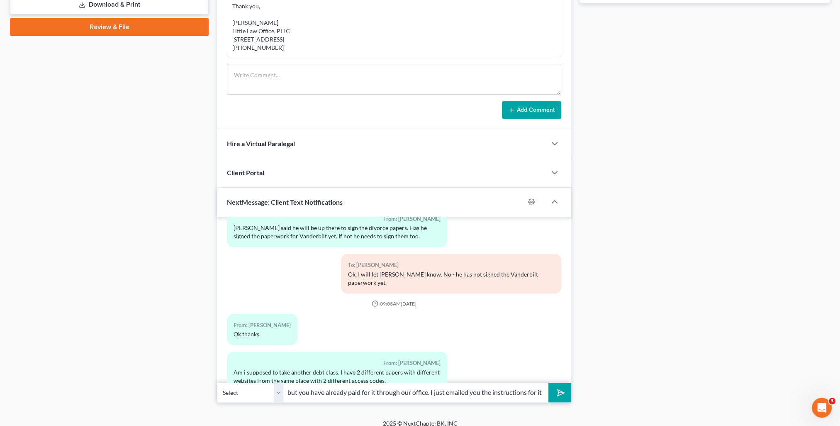
scroll to position [0, 79]
type input "Yes. There is a 2nd course but you have already paid for it through our office.…"
click at [549, 383] on button "submit" at bounding box center [560, 393] width 23 height 20
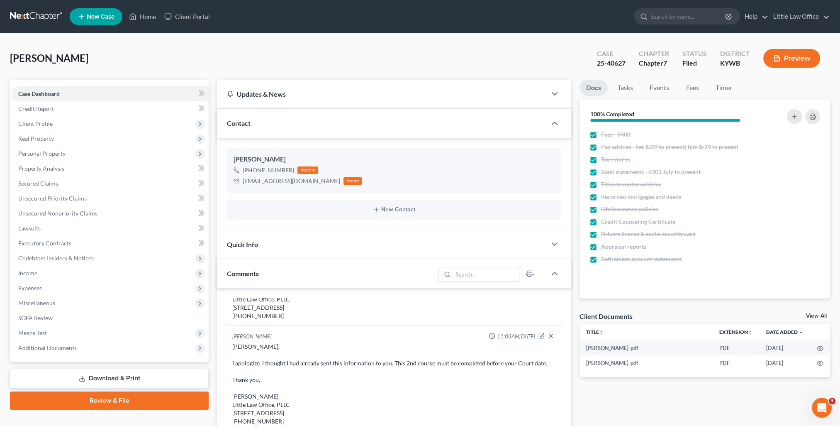
scroll to position [1950, 0]
click at [149, 20] on link "Home" at bounding box center [142, 16] width 35 height 15
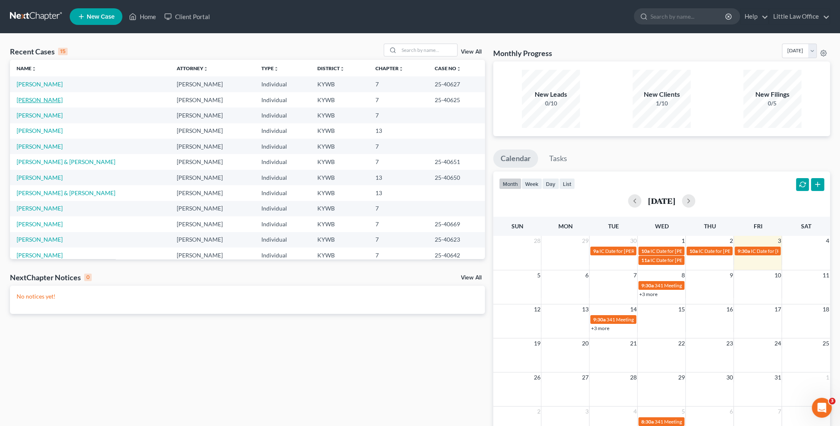
click at [44, 102] on link "[PERSON_NAME]" at bounding box center [40, 99] width 46 height 7
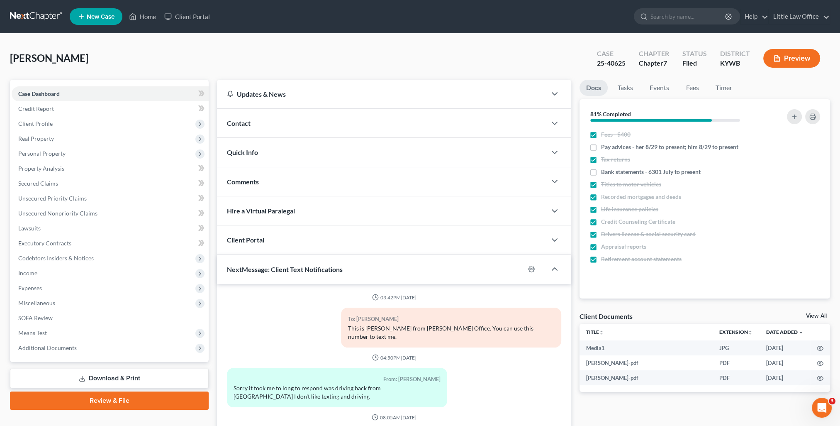
scroll to position [1393, 0]
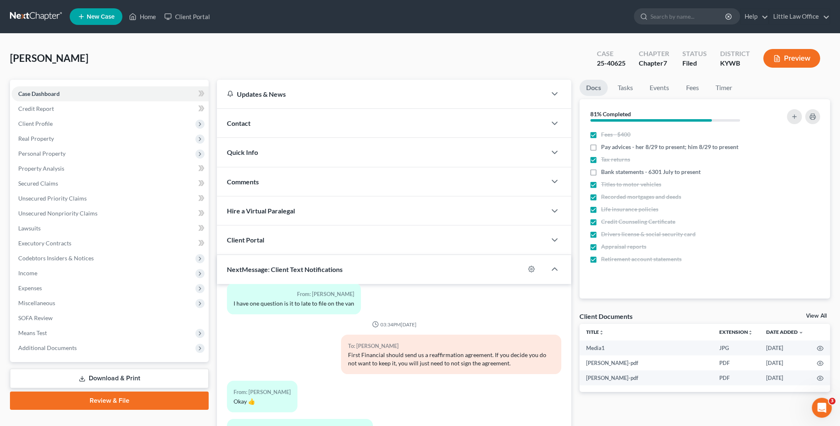
click at [276, 131] on div "Contact" at bounding box center [382, 123] width 330 height 29
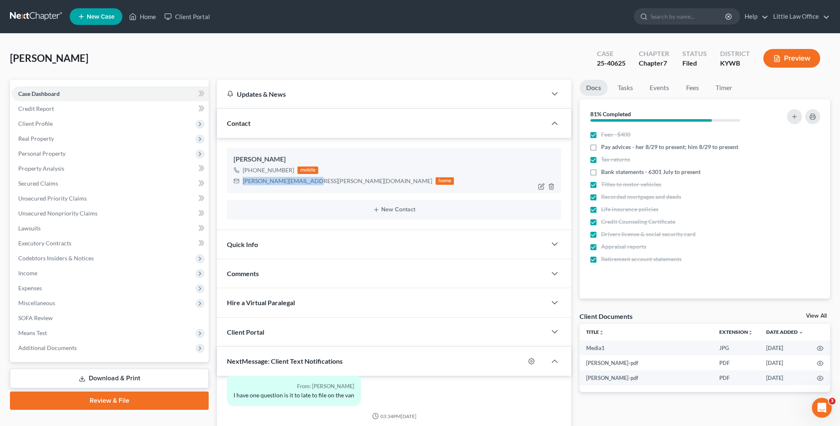
drag, startPoint x: 243, startPoint y: 181, endPoint x: 310, endPoint y: 190, distance: 67.9
click at [310, 190] on div "[PERSON_NAME] [PHONE_NUMBER] mobile [PERSON_NAME][EMAIL_ADDRESS][PERSON_NAME][D…" at bounding box center [394, 170] width 335 height 45
copy div "[PERSON_NAME][EMAIL_ADDRESS][PERSON_NAME][DOMAIN_NAME]"
click at [327, 276] on div "Comments" at bounding box center [382, 273] width 330 height 29
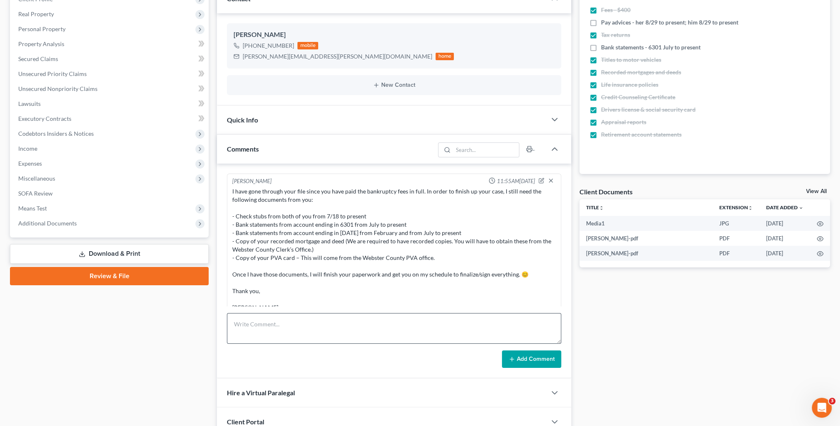
scroll to position [166, 0]
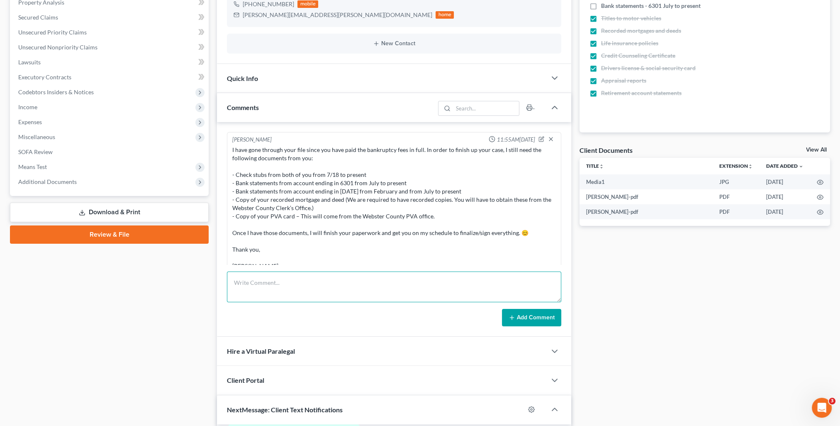
click at [322, 294] on textarea at bounding box center [394, 286] width 335 height 31
paste textarea "Please find attached the instructions for you to complete your 2nd credit couns…"
type textarea "Please find attached the instructions for you to complete your 2nd credit couns…"
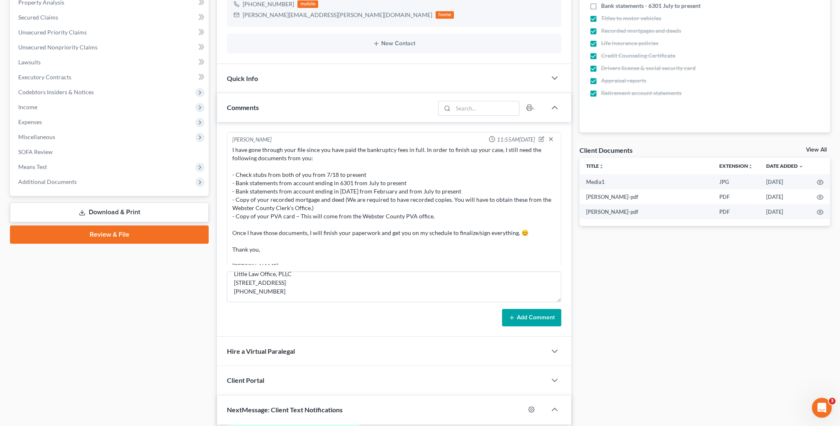
click at [551, 316] on button "Add Comment" at bounding box center [531, 317] width 59 height 17
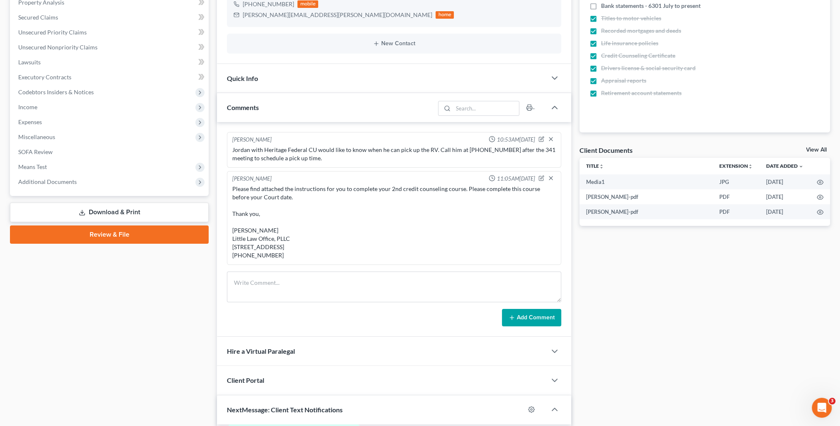
scroll to position [0, 0]
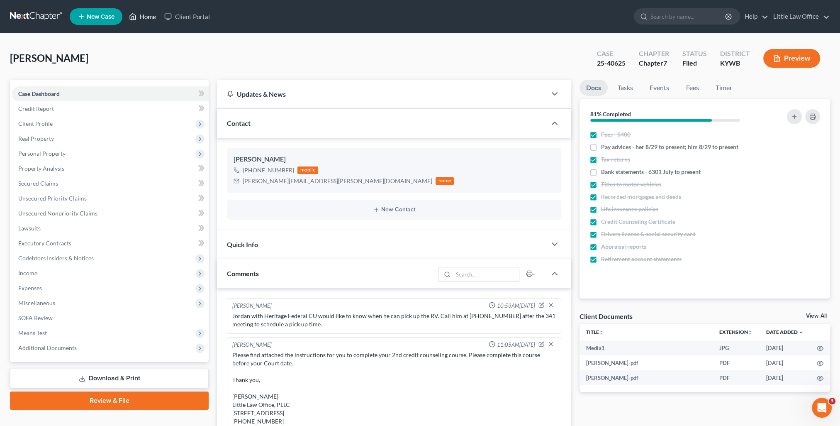
click at [151, 17] on link "Home" at bounding box center [142, 16] width 35 height 15
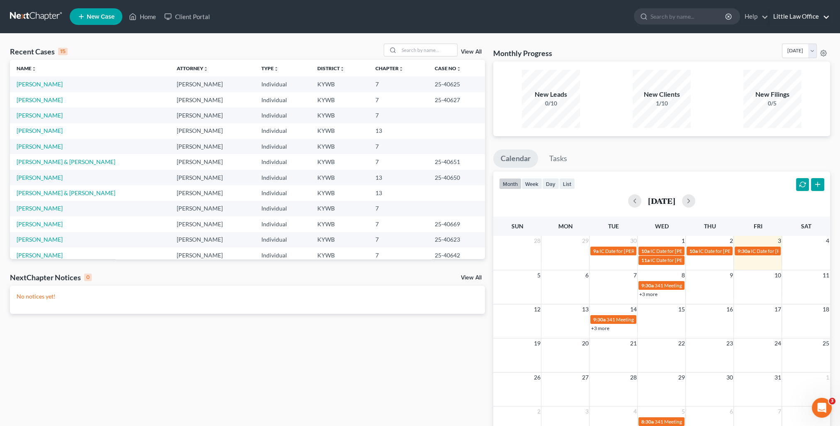
click at [816, 15] on link "Little Law Office" at bounding box center [799, 16] width 61 height 15
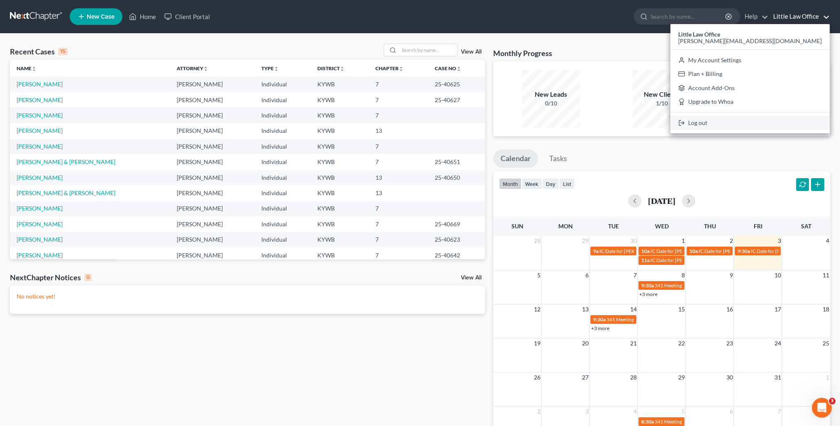
click at [786, 127] on link "Log out" at bounding box center [750, 123] width 159 height 14
